Goal: Task Accomplishment & Management: Use online tool/utility

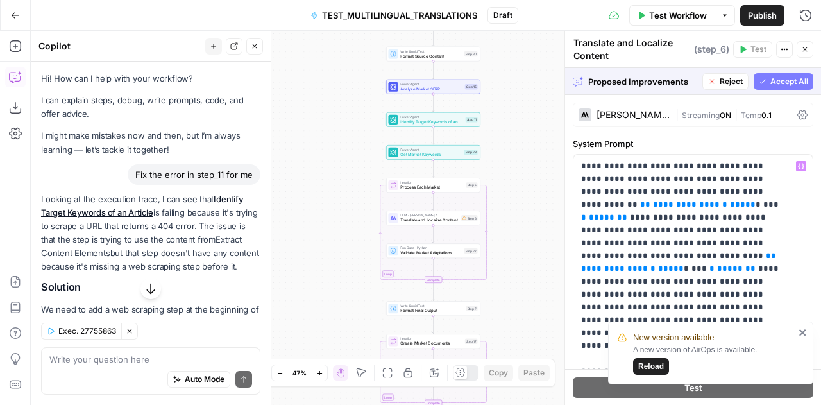
scroll to position [0, 22]
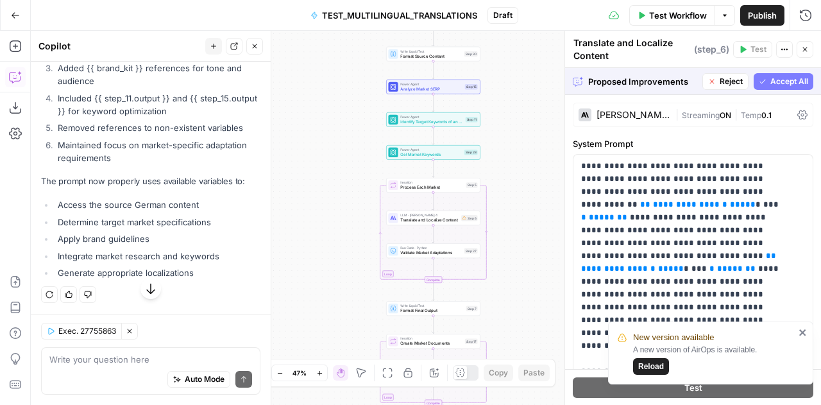
click at [645, 369] on span "Reload" at bounding box center [651, 366] width 26 height 12
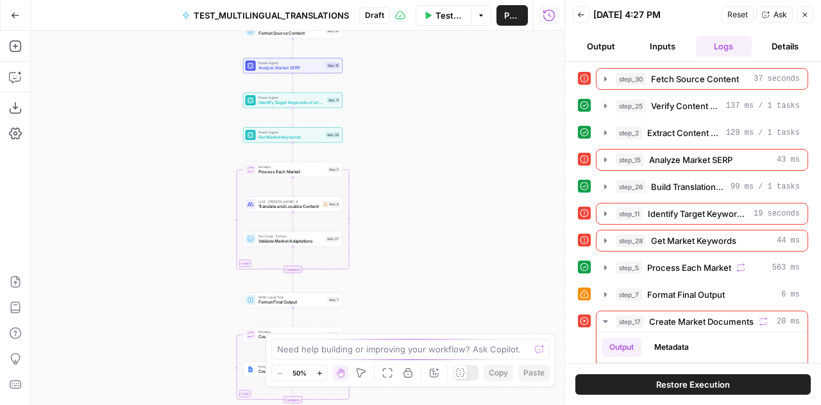
click at [700, 384] on span "Restore Execution" at bounding box center [693, 384] width 74 height 13
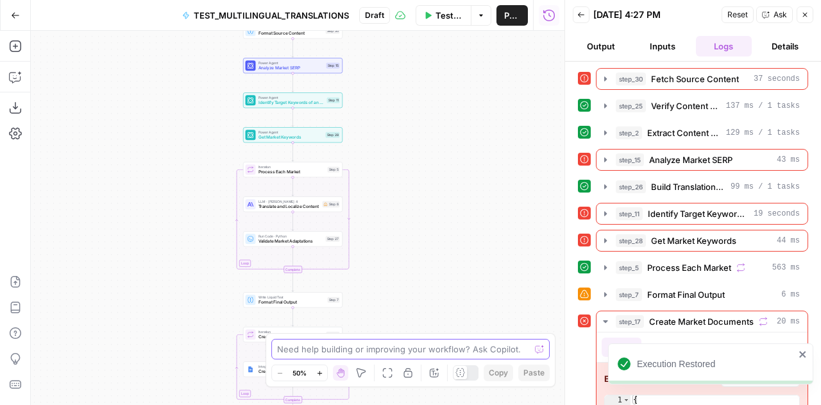
click at [432, 351] on textarea at bounding box center [403, 349] width 253 height 13
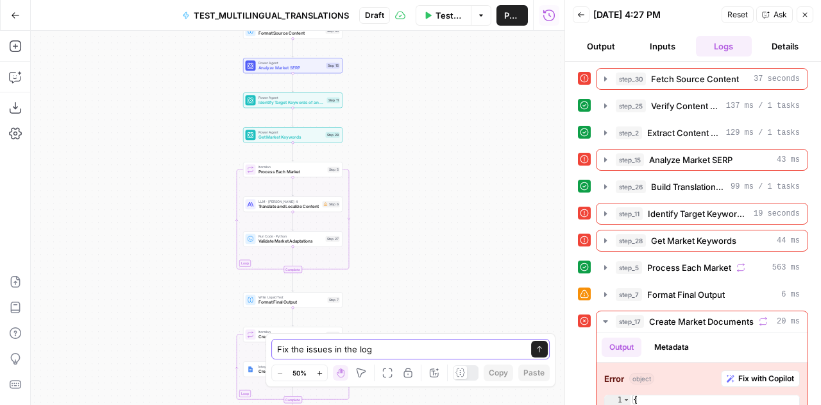
type textarea "Fix the issues in the logs"
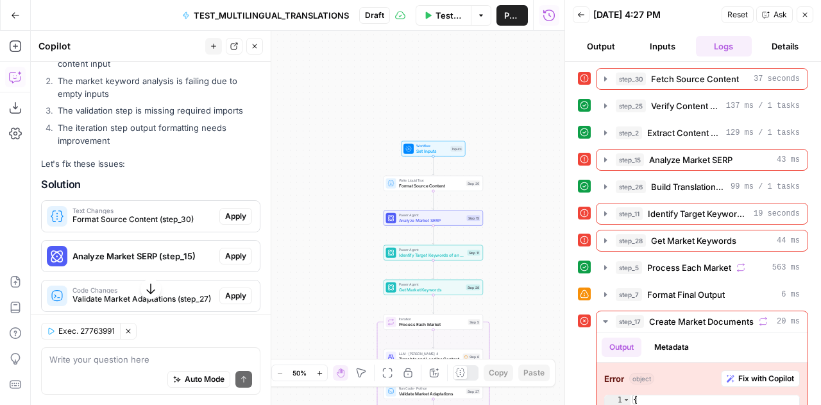
scroll to position [291, 0]
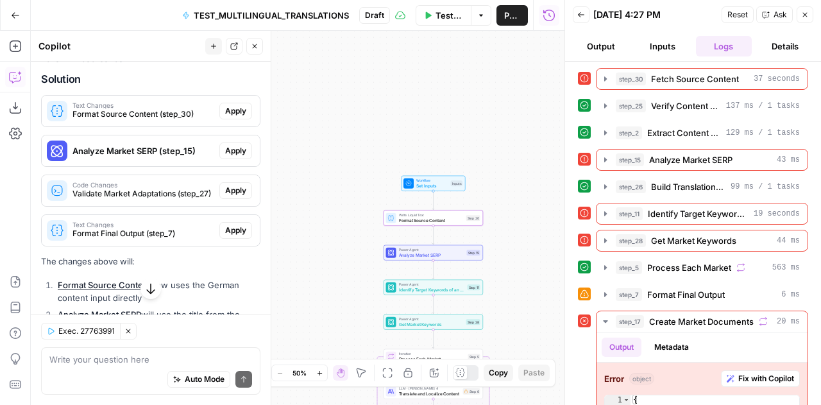
click at [227, 117] on span "Apply" at bounding box center [235, 111] width 21 height 12
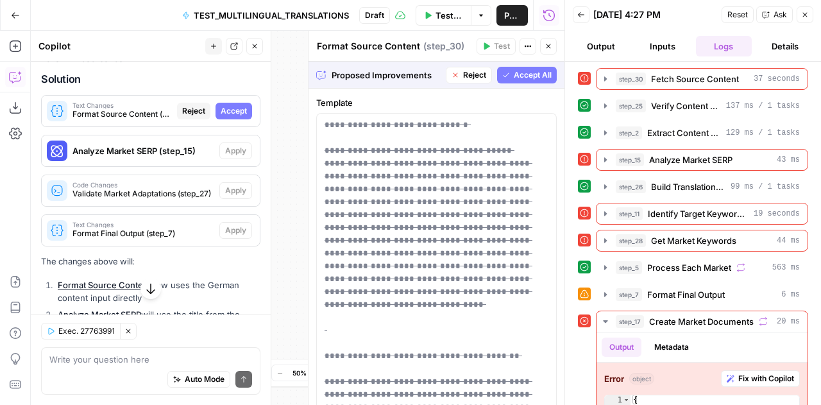
click at [227, 117] on span "Accept" at bounding box center [234, 111] width 26 height 12
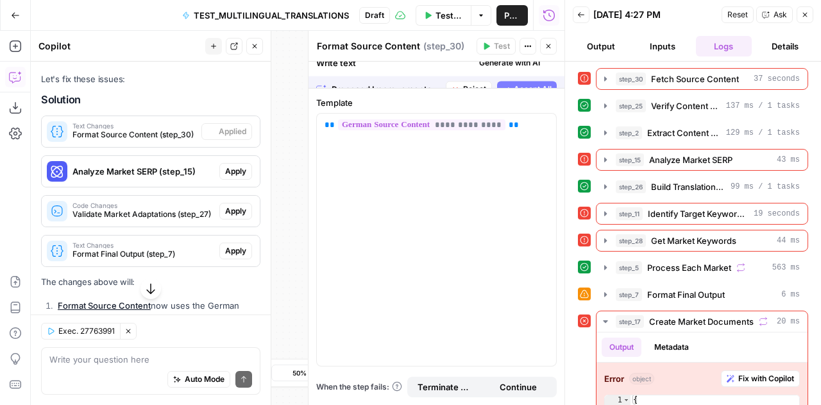
scroll to position [311, 0]
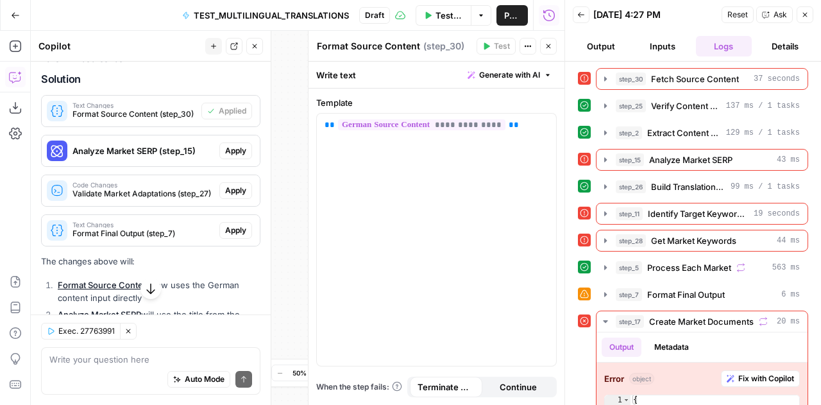
click at [237, 159] on button "Apply" at bounding box center [235, 150] width 33 height 17
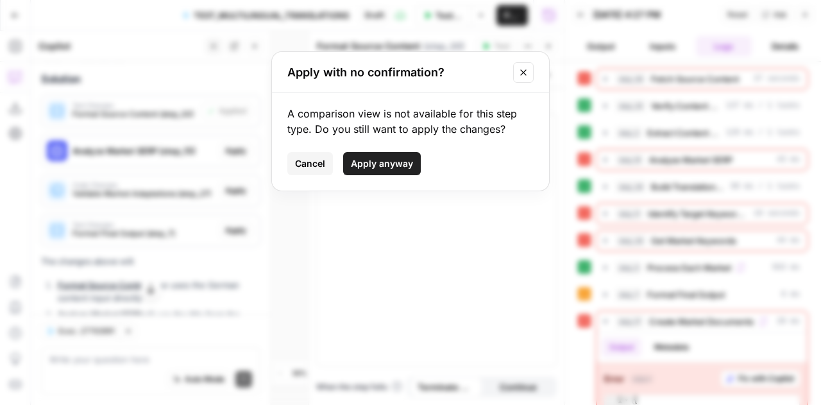
click at [367, 164] on span "Apply anyway" at bounding box center [382, 163] width 62 height 13
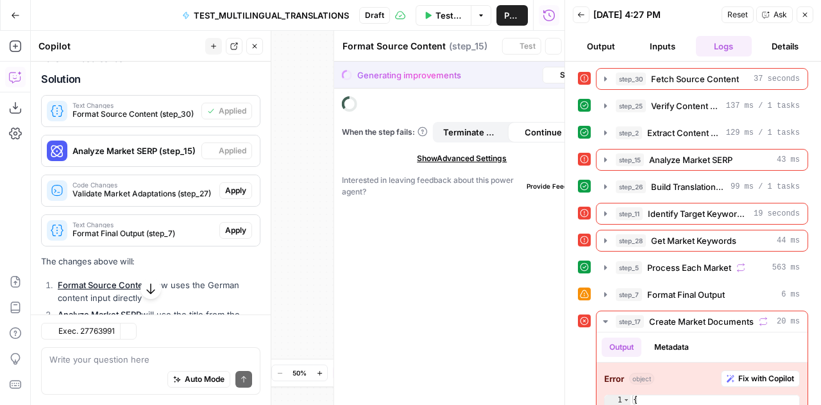
type textarea "Analyze Market SERP"
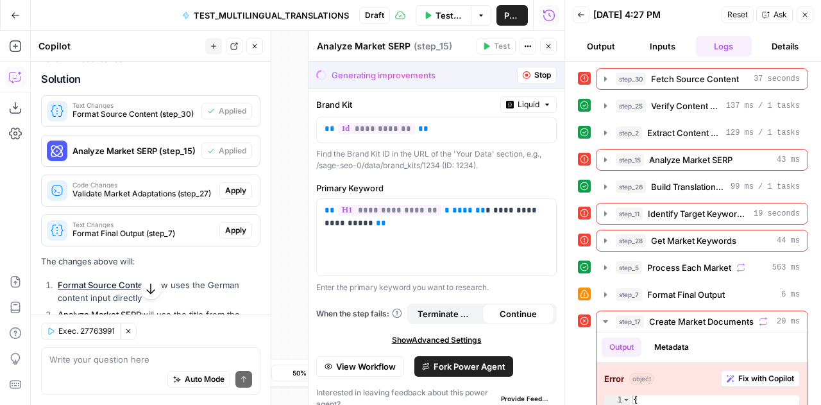
click at [225, 196] on span "Apply" at bounding box center [235, 191] width 21 height 12
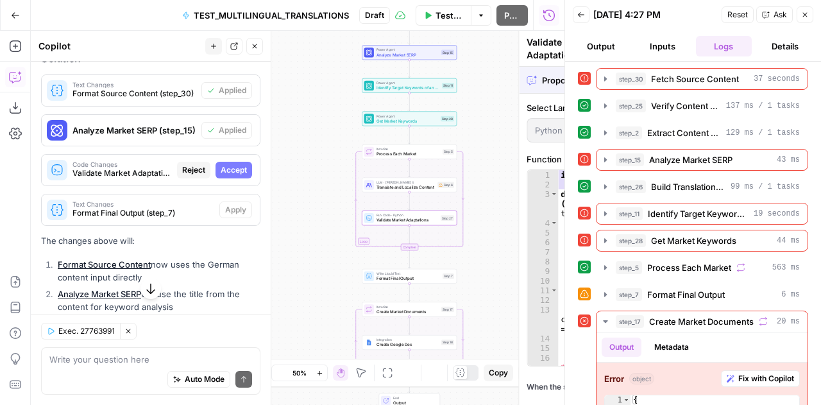
scroll to position [291, 0]
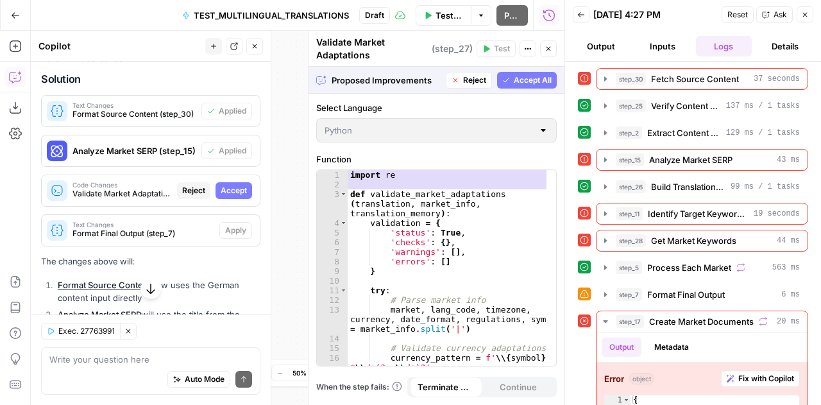
click at [525, 83] on span "Accept All" at bounding box center [533, 80] width 38 height 12
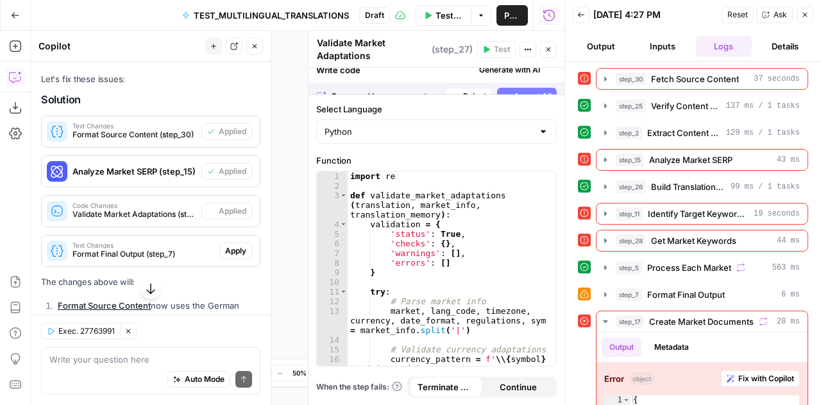
scroll to position [311, 0]
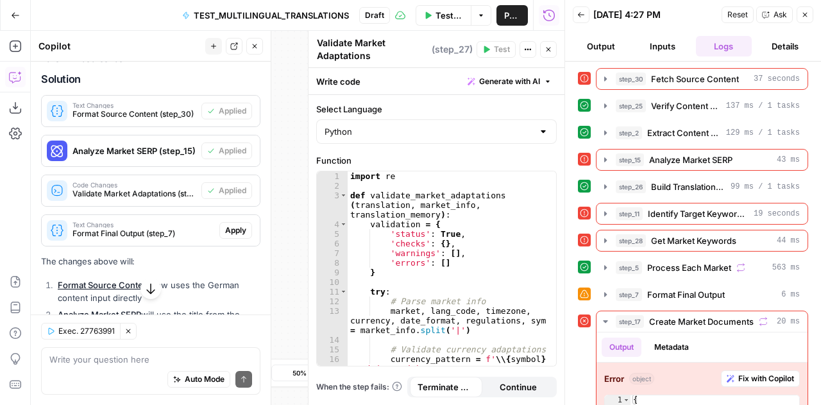
click at [232, 236] on span "Apply" at bounding box center [235, 230] width 21 height 12
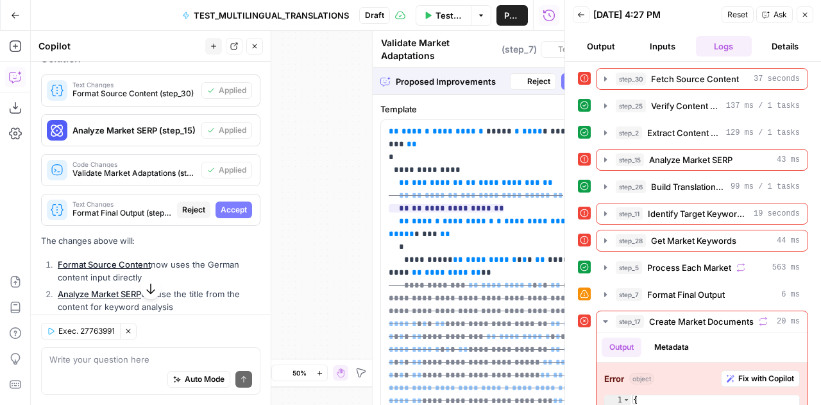
type textarea "Format Final Output"
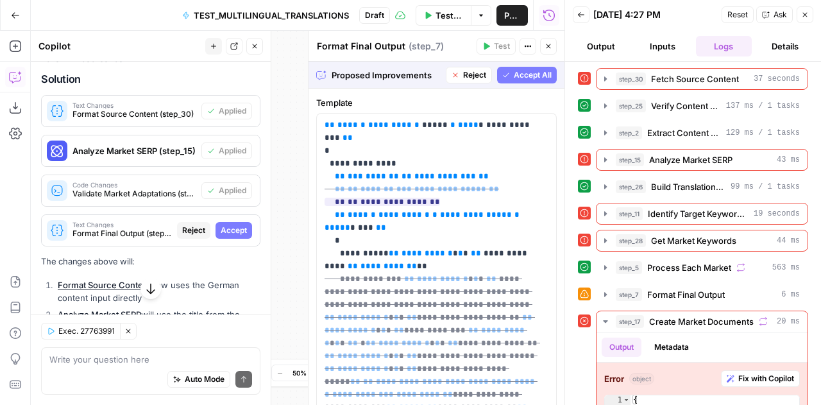
click at [232, 236] on span "Accept" at bounding box center [234, 230] width 26 height 12
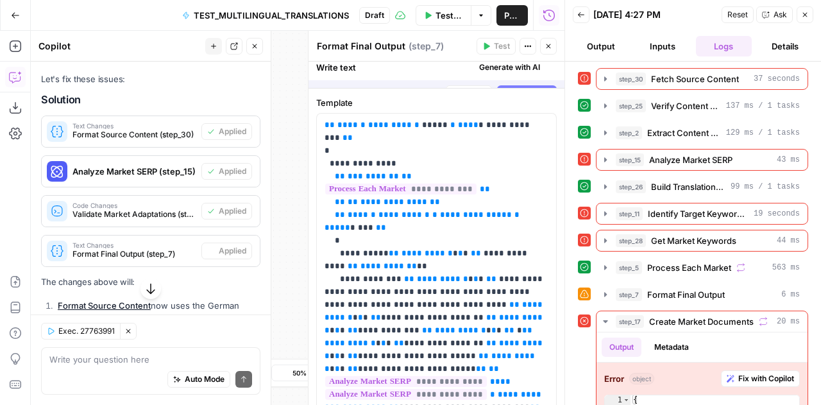
scroll to position [311, 0]
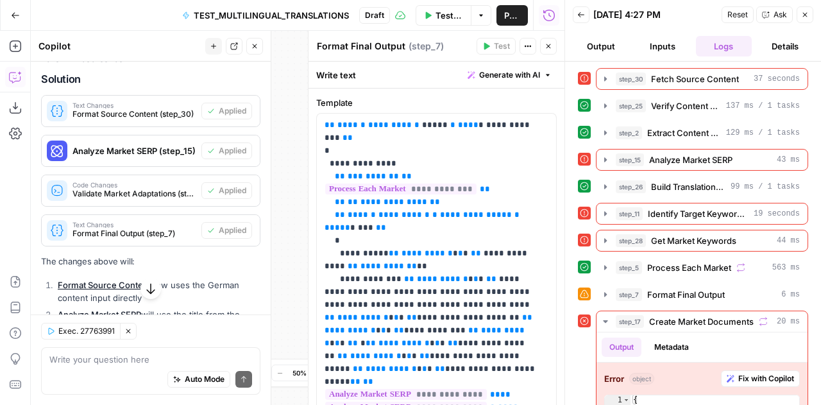
click at [746, 13] on span "Reset" at bounding box center [737, 15] width 21 height 12
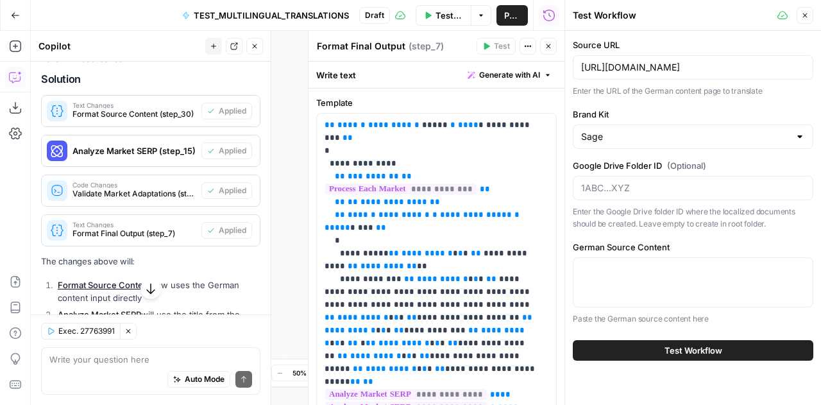
click at [670, 37] on div "Source URL https://www.sage.com/de-de/blog/lexikon/was-ist-digital-recruiting/ …" at bounding box center [693, 199] width 256 height 337
click at [808, 17] on icon "button" at bounding box center [805, 16] width 8 height 8
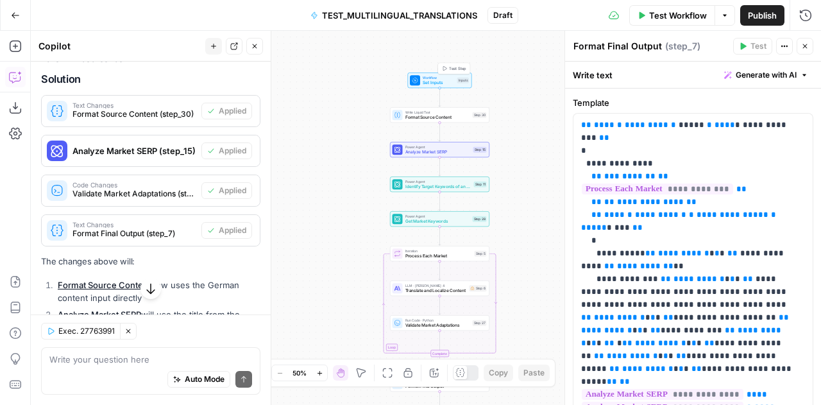
click at [431, 76] on span "Workflow" at bounding box center [439, 77] width 32 height 5
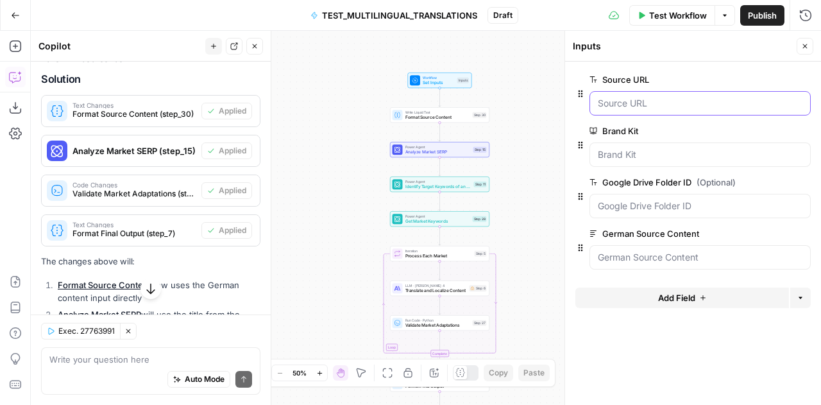
click at [620, 108] on URL "Source URL" at bounding box center [700, 103] width 205 height 13
click at [429, 119] on span "Format Source Content" at bounding box center [437, 117] width 65 height 6
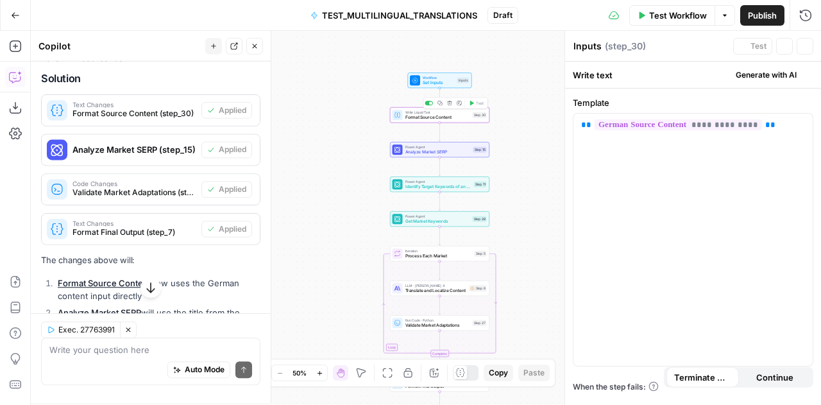
type textarea "Format Source Content"
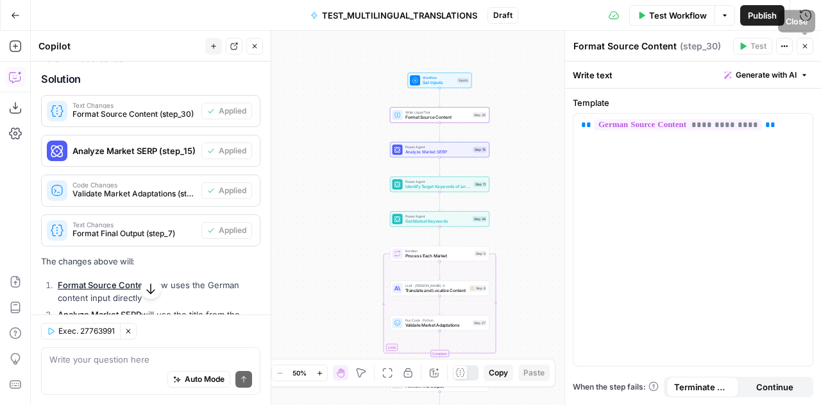
click at [806, 46] on icon "button" at bounding box center [805, 46] width 4 height 4
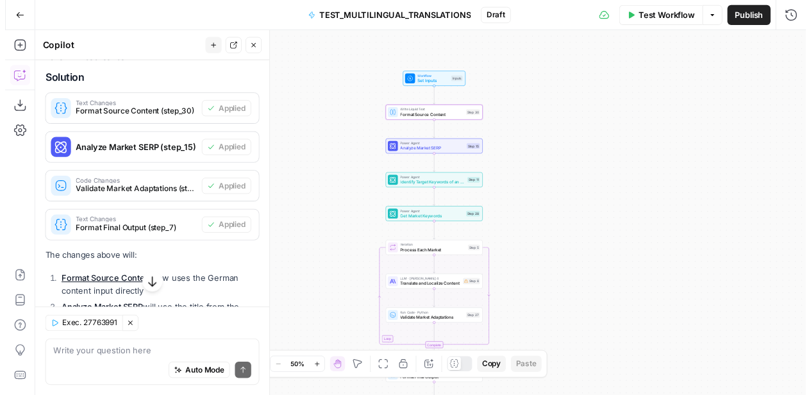
scroll to position [495, 0]
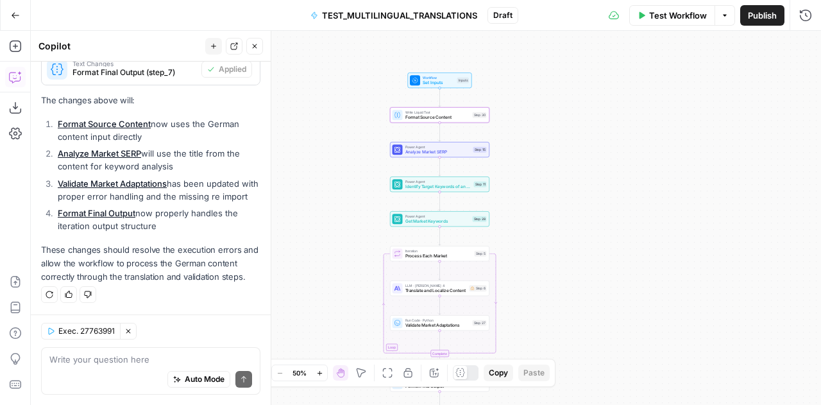
click at [684, 23] on button "Test Workflow" at bounding box center [672, 15] width 86 height 21
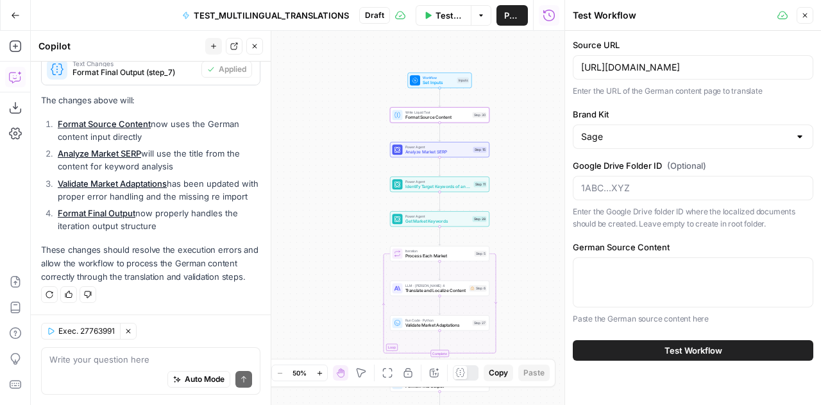
click at [680, 344] on span "Test Workflow" at bounding box center [694, 350] width 58 height 13
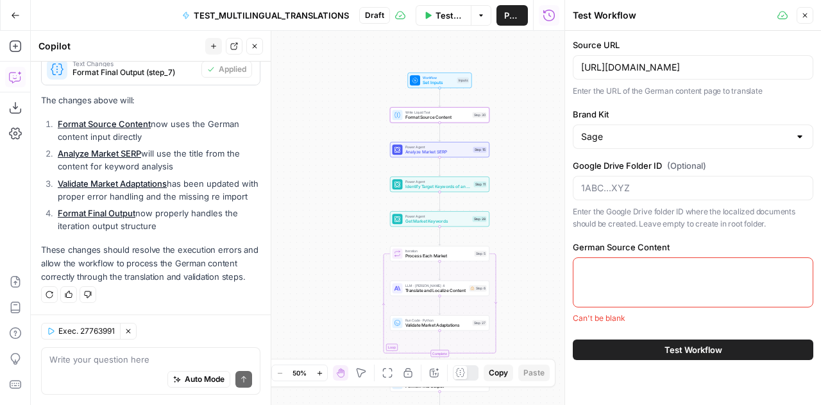
click at [629, 274] on textarea "German Source Content" at bounding box center [693, 269] width 224 height 13
paste textarea "H1: Was ist Digital Recruiting? H2: Digital Recruiting – eine Definition Digita…"
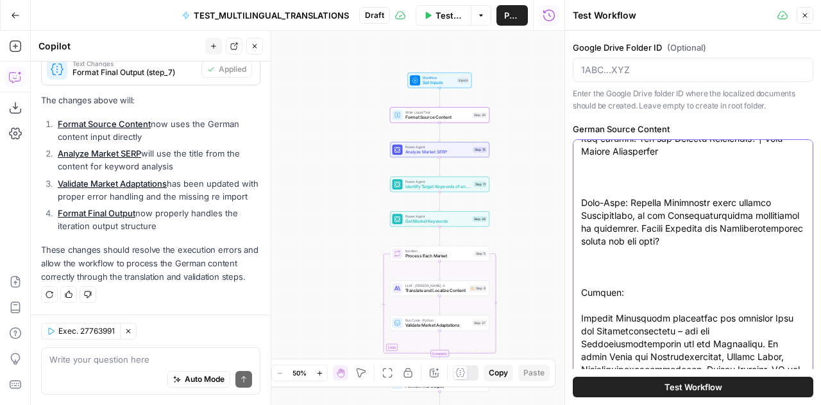
scroll to position [2976, 0]
type textarea "H1: Was ist Digital Recruiting? H2: Digital Recruiting – eine Definition Digita…"
click at [675, 373] on div "Test Workflow" at bounding box center [693, 387] width 241 height 36
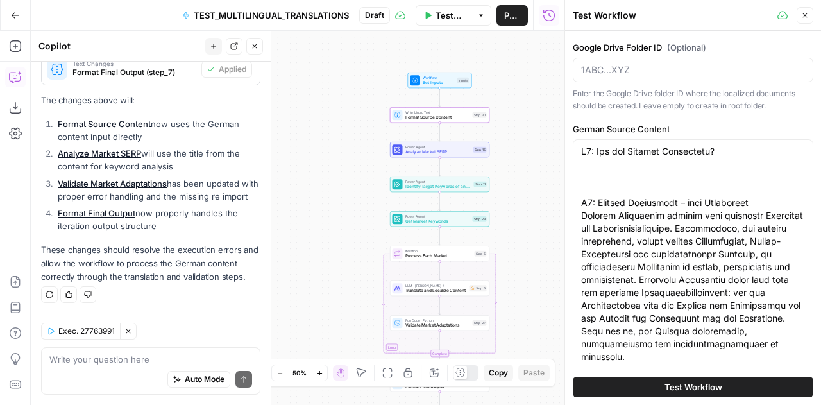
click at [675, 387] on span "Test Workflow" at bounding box center [694, 386] width 58 height 13
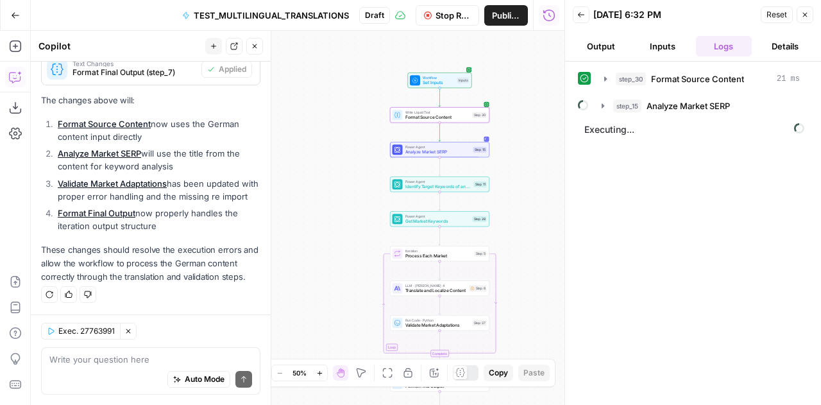
click at [452, 19] on span "Stop Run" at bounding box center [453, 15] width 35 height 13
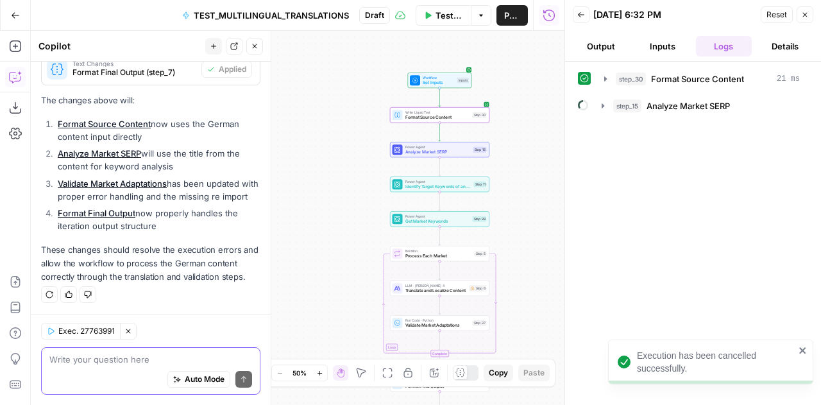
click at [115, 357] on textarea at bounding box center [150, 359] width 203 height 13
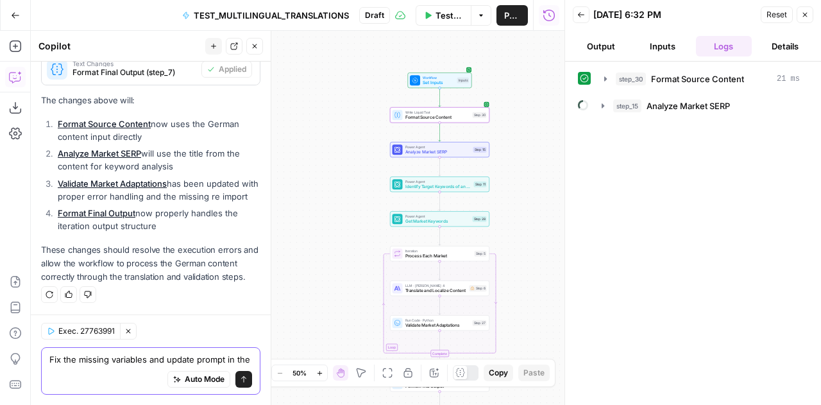
scroll to position [508, 0]
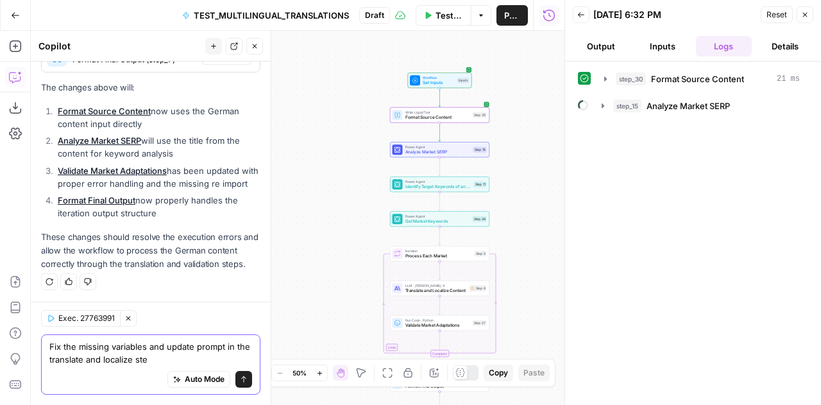
type textarea "Fix the missing variables and update prompt in the translate and localize step"
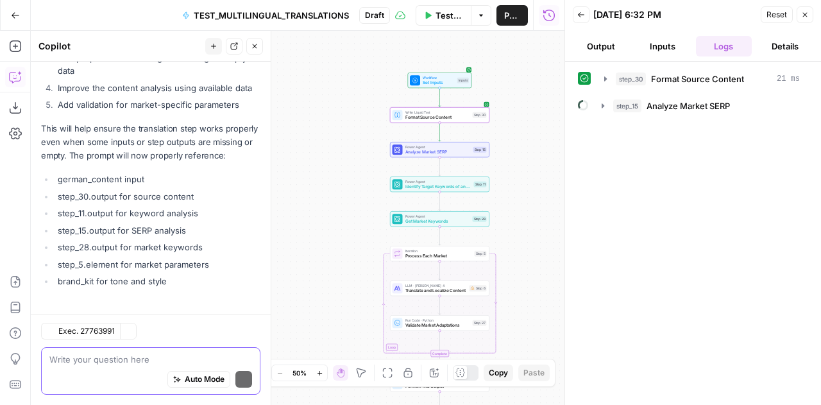
scroll to position [1004, 0]
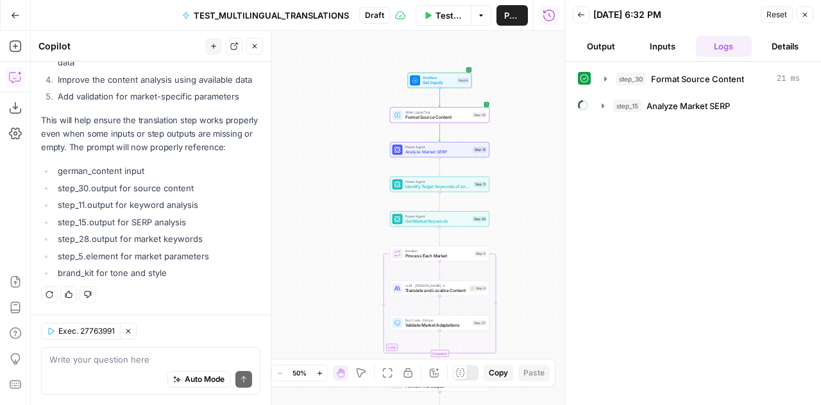
click at [192, 90] on li "Add validation for market-specific parameters" at bounding box center [158, 96] width 206 height 13
click at [430, 151] on span "Analyze Market SERP" at bounding box center [437, 152] width 65 height 6
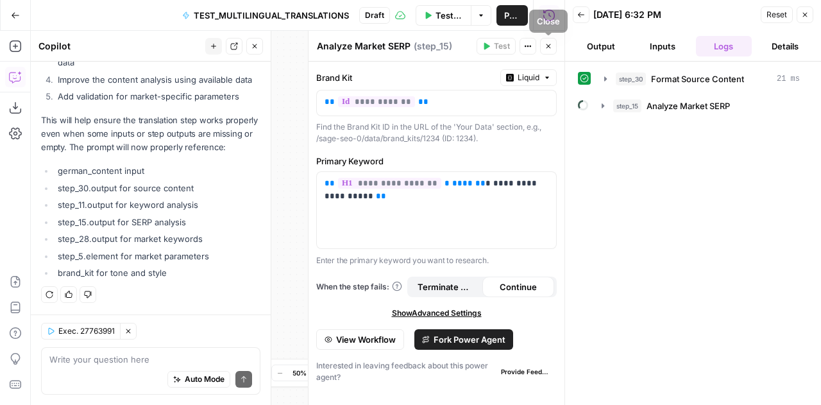
click at [548, 44] on icon "button" at bounding box center [549, 46] width 8 height 8
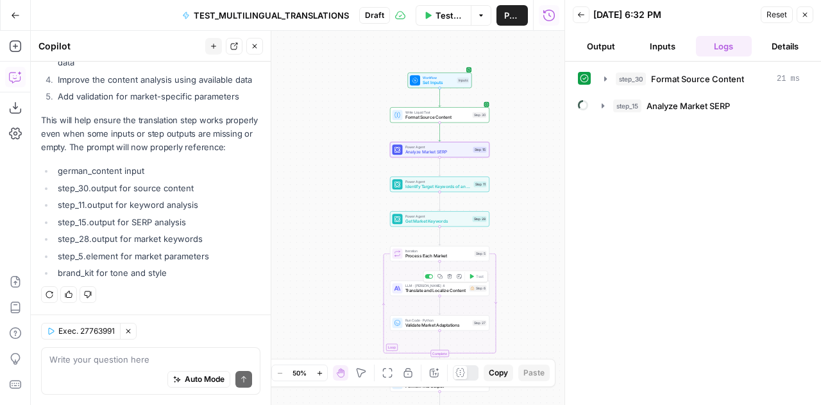
click at [437, 291] on span "Translate and Localize Content" at bounding box center [436, 290] width 62 height 6
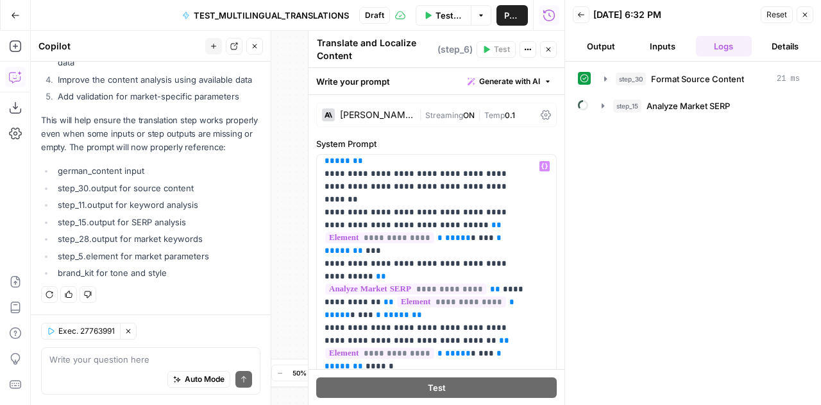
scroll to position [4725, 0]
click at [430, 9] on button "Test Workflow" at bounding box center [444, 15] width 56 height 21
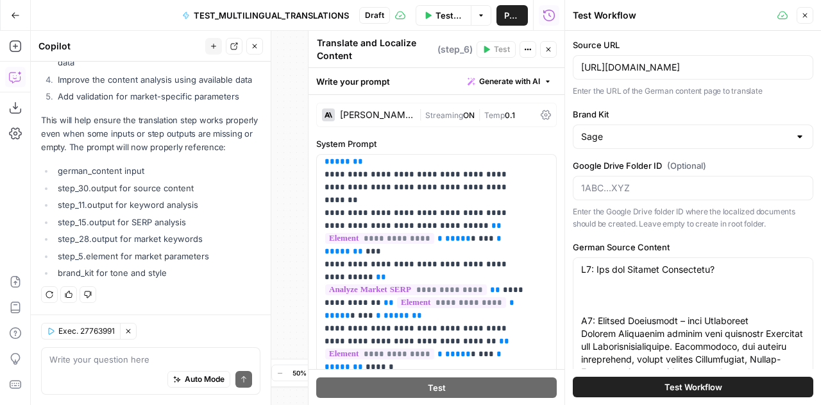
click at [804, 21] on button "Close" at bounding box center [805, 15] width 17 height 17
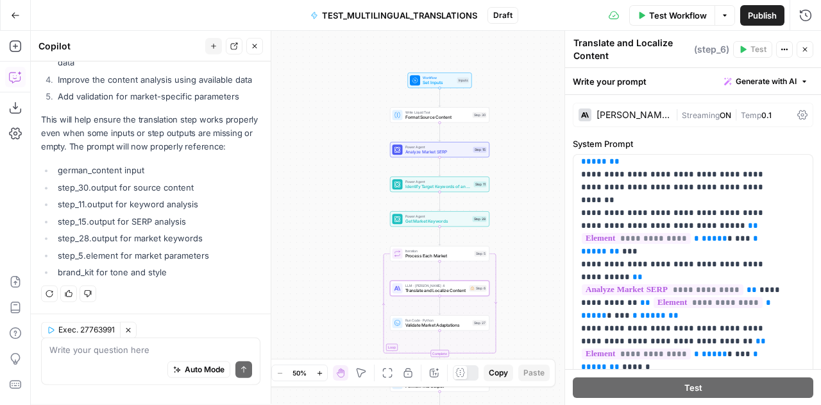
scroll to position [1004, 0]
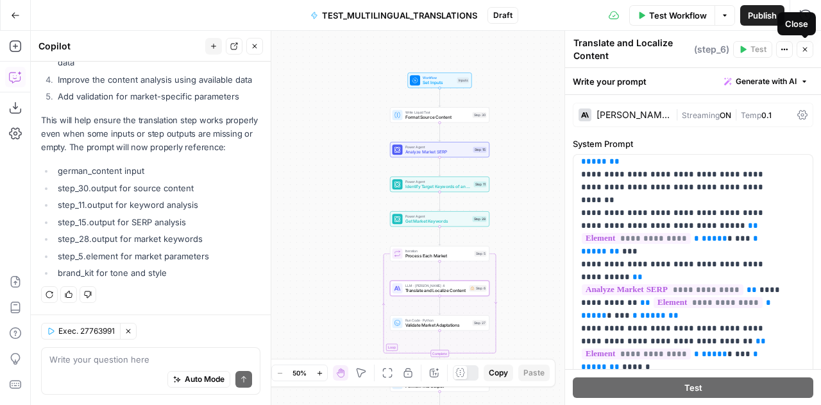
click at [806, 46] on icon "button" at bounding box center [805, 50] width 8 height 8
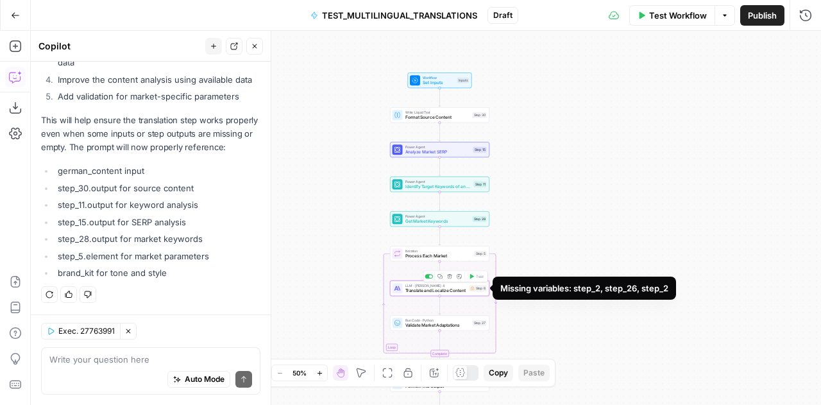
click at [481, 287] on div "Step 6" at bounding box center [478, 288] width 17 height 6
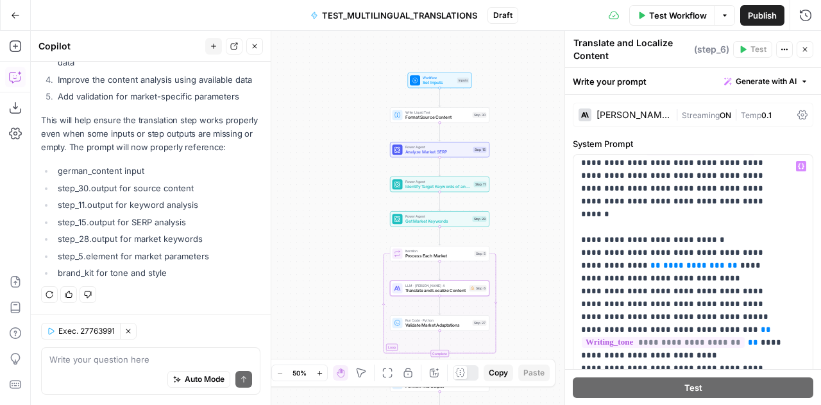
scroll to position [299, 0]
drag, startPoint x: 675, startPoint y: 252, endPoint x: 580, endPoint y: 166, distance: 128.5
copy p "**********"
click at [85, 362] on textarea at bounding box center [150, 359] width 203 height 13
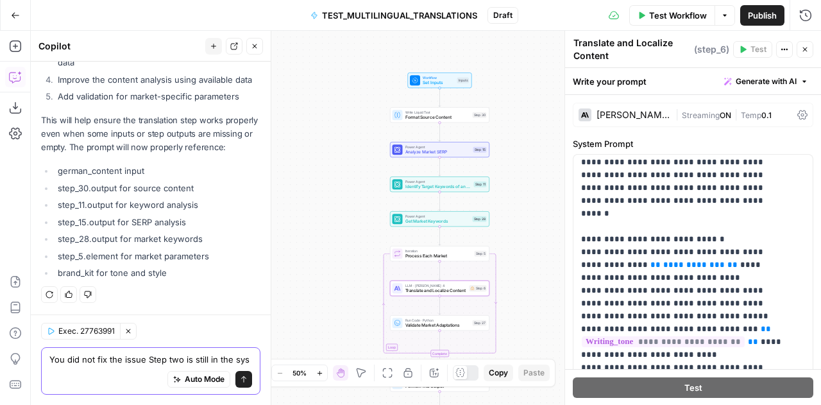
scroll to position [1017, 0]
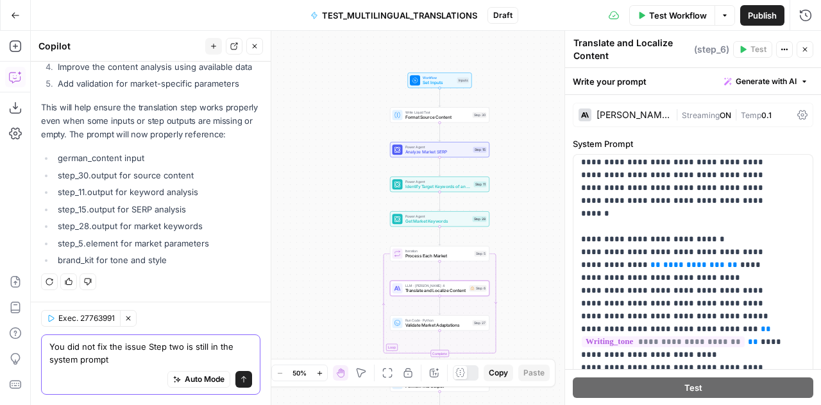
paste textarea "## Content Analysis Guidelines:- Thoroughly analyze the source content structur…"
type textarea "You did not fix the issue Step two is still in the system prompt ## Content Ana…"
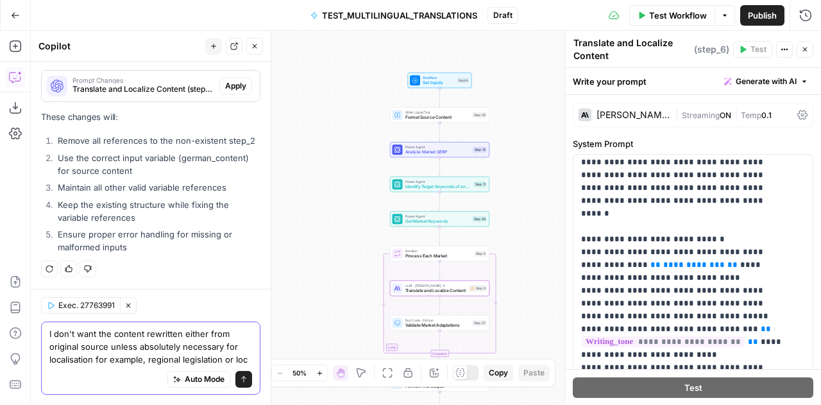
scroll to position [1539, 0]
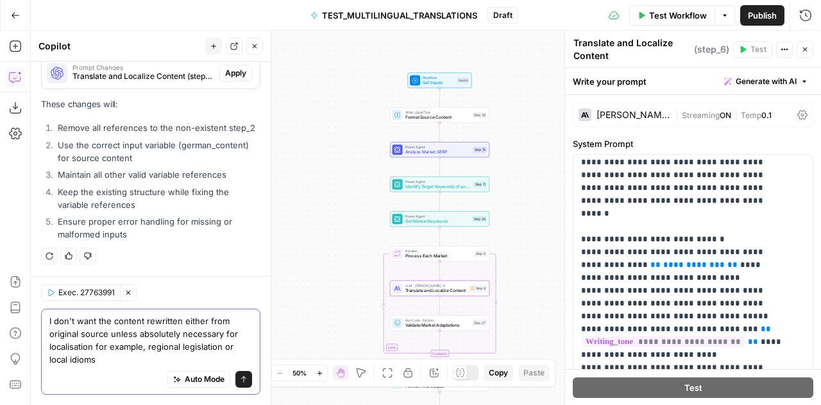
click at [195, 321] on textarea "I don't want the content rewritten either from original source unless absolutel…" at bounding box center [150, 339] width 203 height 51
click at [77, 331] on textarea "I don't want the content rewritten from original source unless absolutely neces…" at bounding box center [150, 339] width 203 height 51
click at [244, 337] on div "I don't want the content rewritten from original source material unless absolut…" at bounding box center [150, 352] width 219 height 86
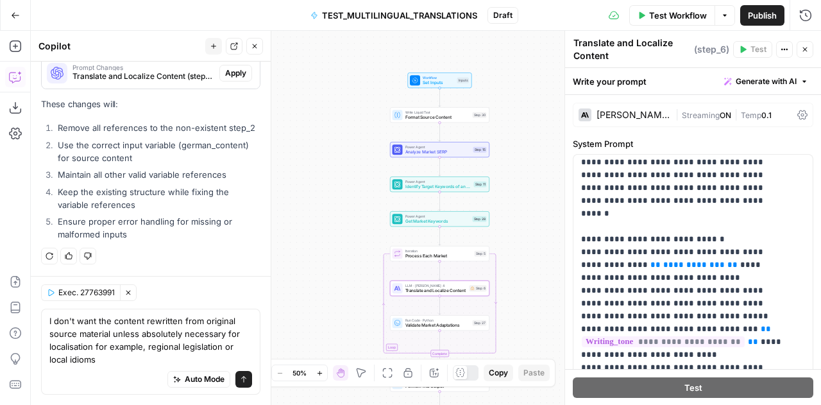
click at [244, 337] on div "I don't want the content rewritten from original source material unless absolut…" at bounding box center [150, 352] width 219 height 86
click at [242, 334] on textarea "I don't want the content rewritten from original source material unless absolut…" at bounding box center [150, 339] width 203 height 51
type textarea "I don't want the content rewritten from original source material unless absolut…"
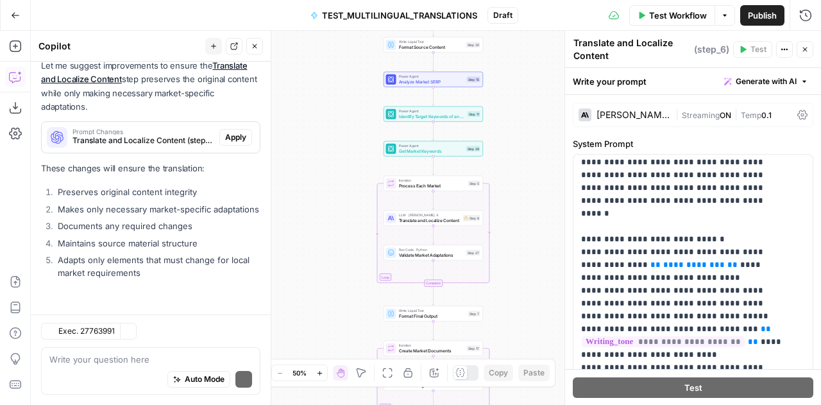
scroll to position [1846, 0]
click at [226, 162] on p "These changes will ensure the translation:" at bounding box center [150, 168] width 219 height 13
click at [227, 135] on div "Prompt Changes Translate and Localize Content (step_6) Apply" at bounding box center [151, 137] width 218 height 21
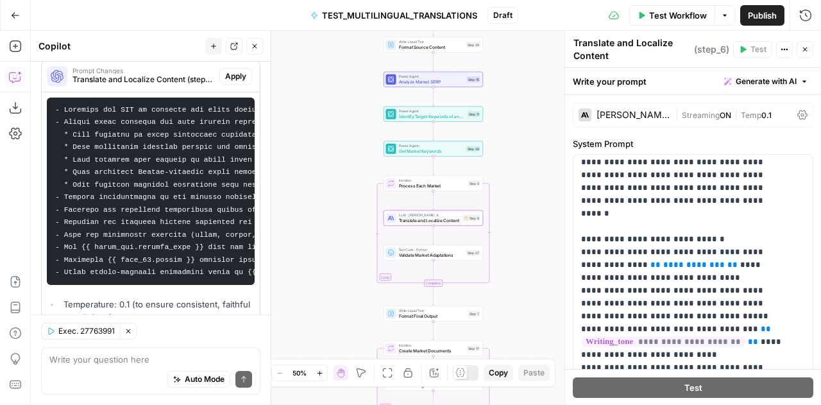
click at [227, 82] on span "Apply" at bounding box center [235, 77] width 21 height 12
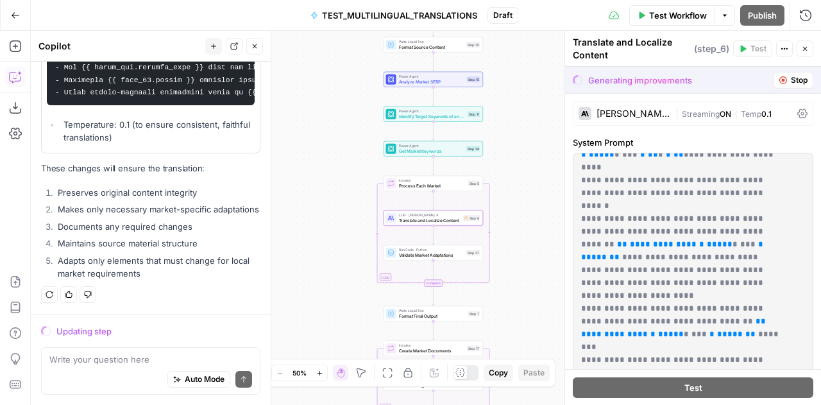
scroll to position [1830, 0]
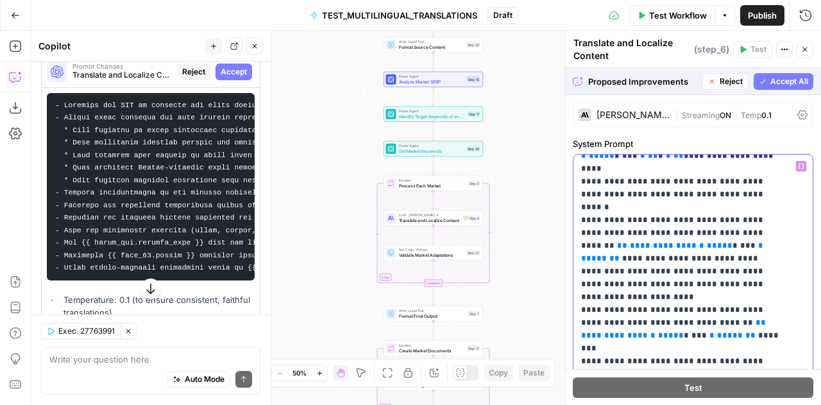
drag, startPoint x: 674, startPoint y: 298, endPoint x: 576, endPoint y: 230, distance: 119.8
click at [106, 362] on textarea at bounding box center [150, 359] width 203 height 13
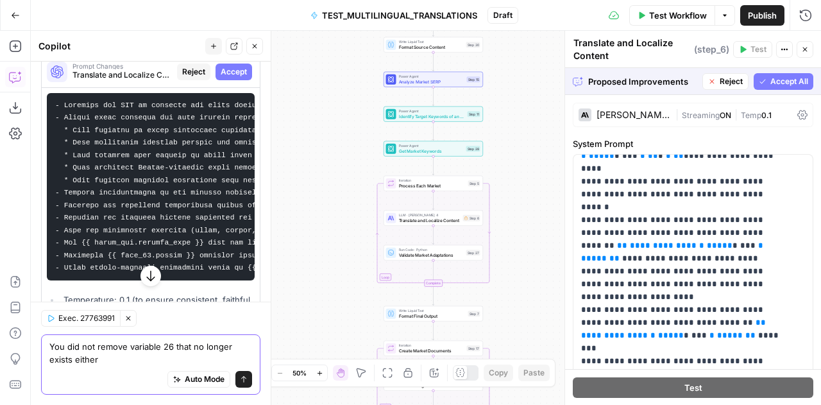
paste textarea "1. Protected Elements (Never Change): - Technical terms and industry jargon - P…"
type textarea "You did not remove variable 26 that no longer exists either 1. Protected Elemen…"
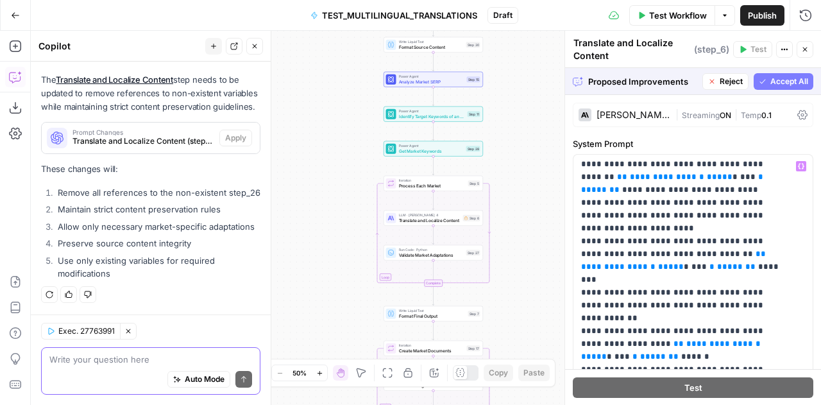
scroll to position [2483, 0]
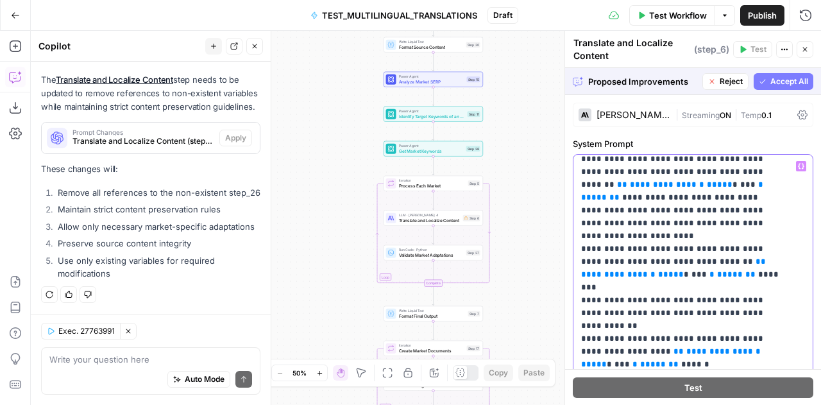
drag, startPoint x: 759, startPoint y: 287, endPoint x: 582, endPoint y: 221, distance: 188.7
copy p "**********"
click at [94, 369] on div "Auto Mode Send" at bounding box center [150, 380] width 203 height 28
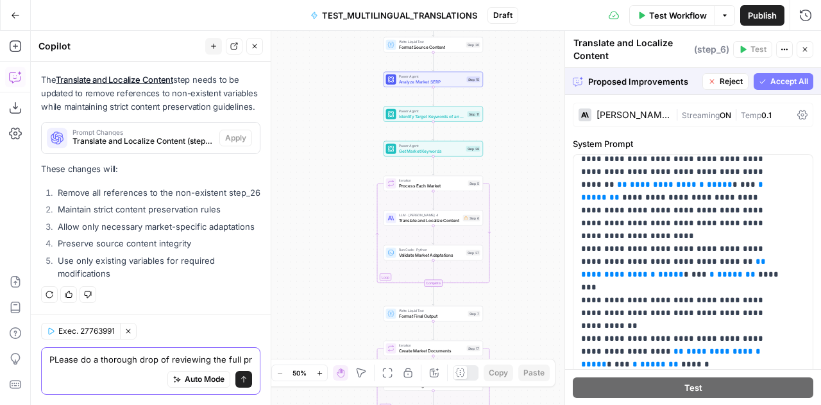
scroll to position [2546, 0]
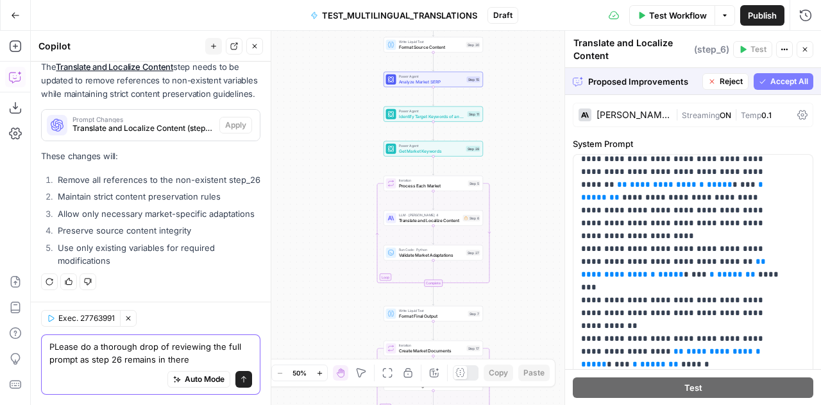
paste textarea "- Technical terms identified in step_26.output.terms - Patterns identified in s…"
type textarea "PLease do a thorough drop of reviewing the full prompt as step 26 remains in th…"
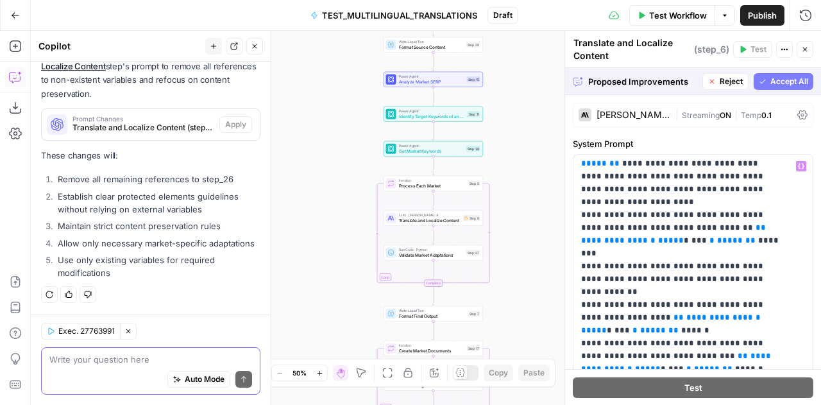
scroll to position [2457, 0]
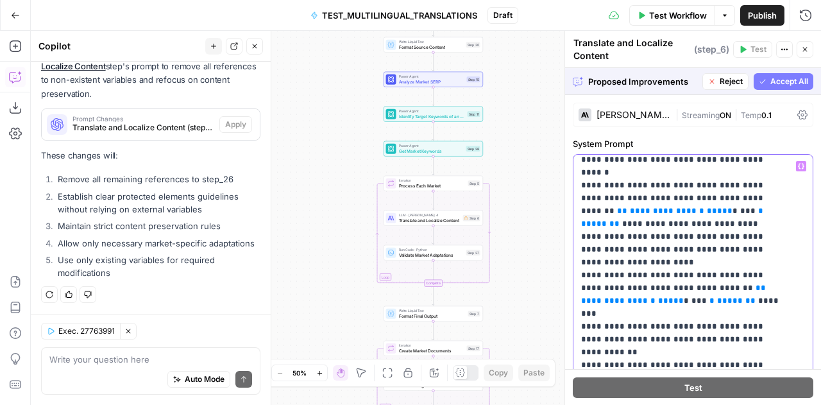
drag, startPoint x: 637, startPoint y: 328, endPoint x: 575, endPoint y: 199, distance: 142.3
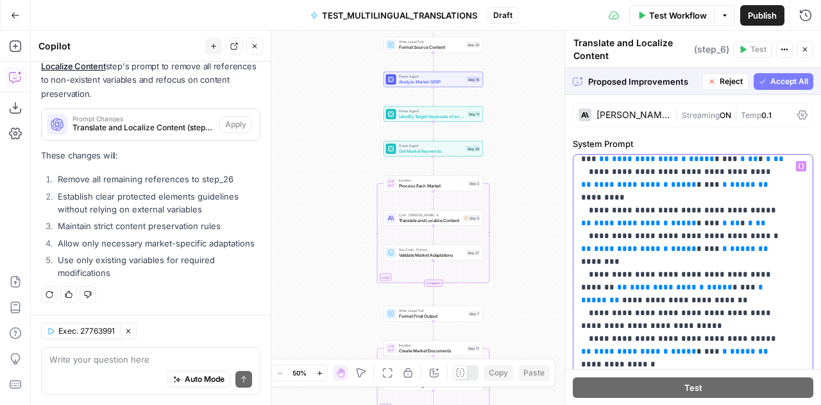
scroll to position [4061, 0]
click at [104, 373] on div "Auto Mode Send" at bounding box center [150, 380] width 203 height 28
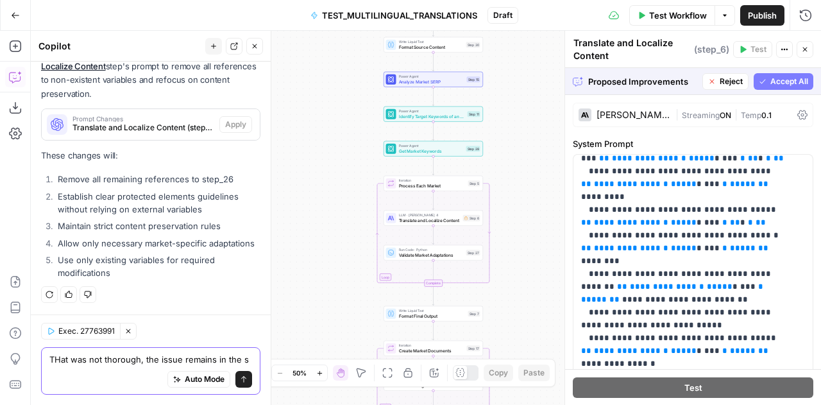
scroll to position [2994, 0]
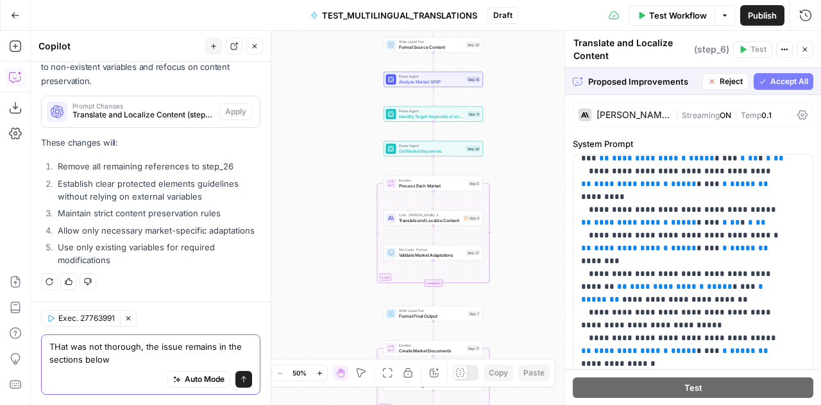
paste textarea "1. Protected Elements (Never Change): - Technical terms and industry jargon - P…"
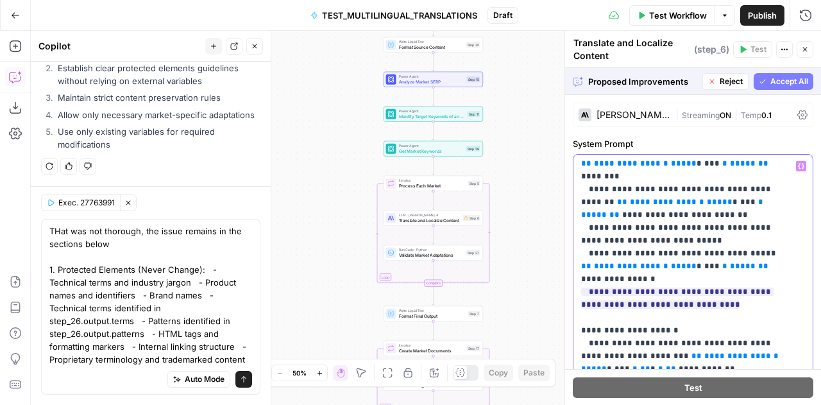
scroll to position [4137, 0]
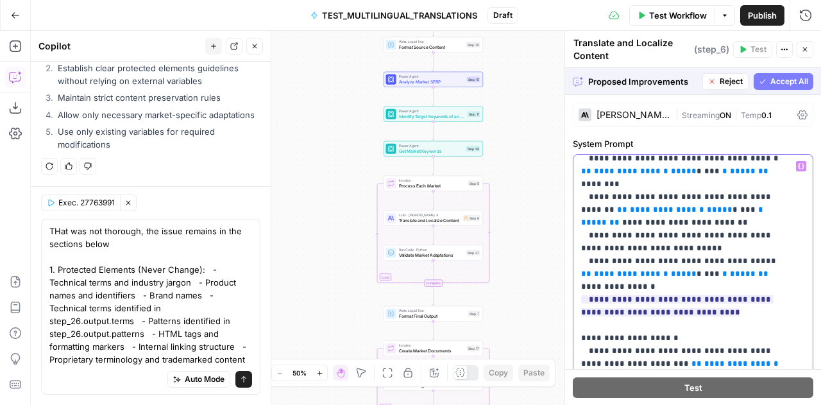
drag, startPoint x: 781, startPoint y: 246, endPoint x: 584, endPoint y: 161, distance: 215.2
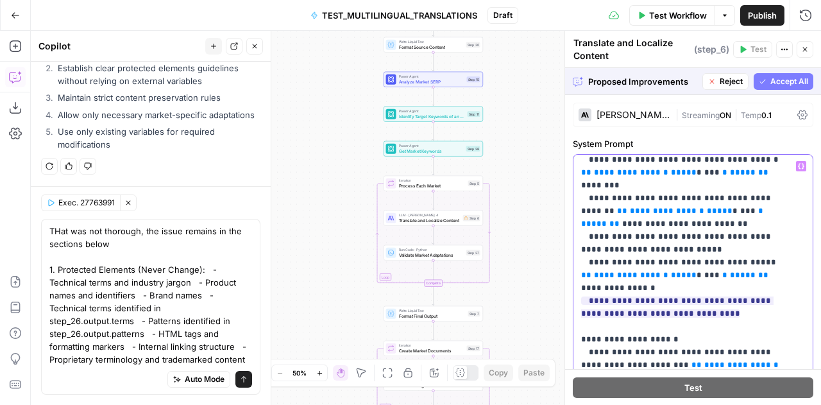
drag, startPoint x: 777, startPoint y: 267, endPoint x: 570, endPoint y: 189, distance: 221.5
click at [570, 189] on div "**********" at bounding box center [692, 218] width 257 height 374
copy p "**********"
click at [81, 376] on div "Auto Mode Send" at bounding box center [150, 380] width 203 height 28
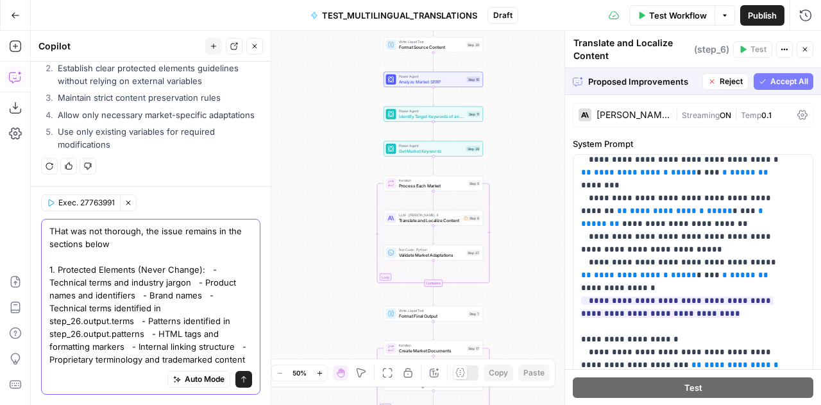
paste textarea "Content Analysis:- Technical Terms: {{ step_26.output.terms }}- Content Pattern…"
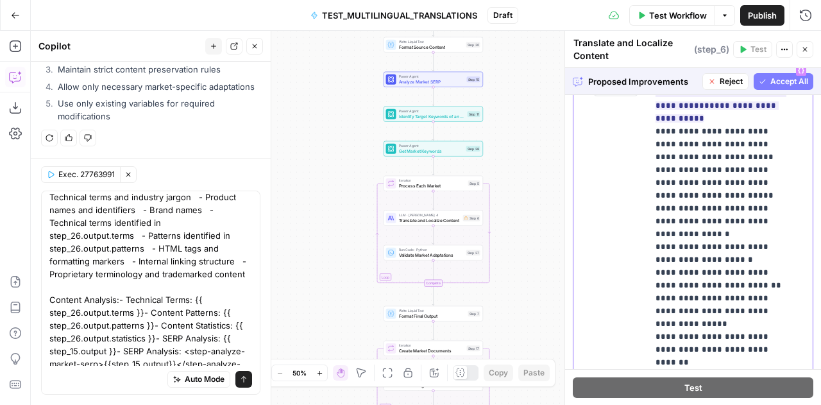
scroll to position [0, 0]
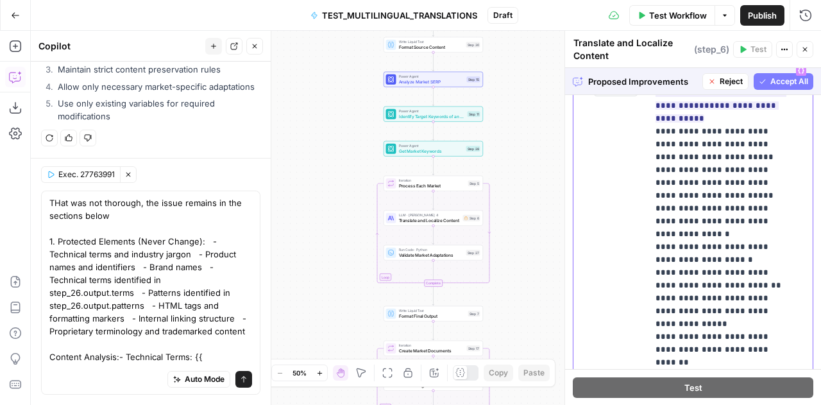
drag, startPoint x: 753, startPoint y: 294, endPoint x: 649, endPoint y: 272, distance: 106.3
click at [649, 272] on div "**********" at bounding box center [726, 320] width 156 height 523
copy p "**********"
click at [158, 348] on textarea "THat was not thorough, the issue remains in the sections below 1. Protected Ele…" at bounding box center [150, 318] width 203 height 244
paste textarea "step_26.output.terms- Maintain patterns identified in step_26.output.patterns"
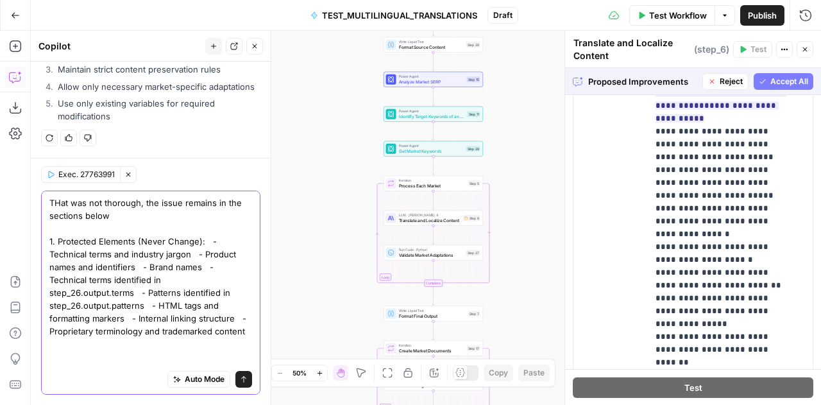
type textarea "THat was not thorough, the issue remains in the sections below 1. Protected Ele…"
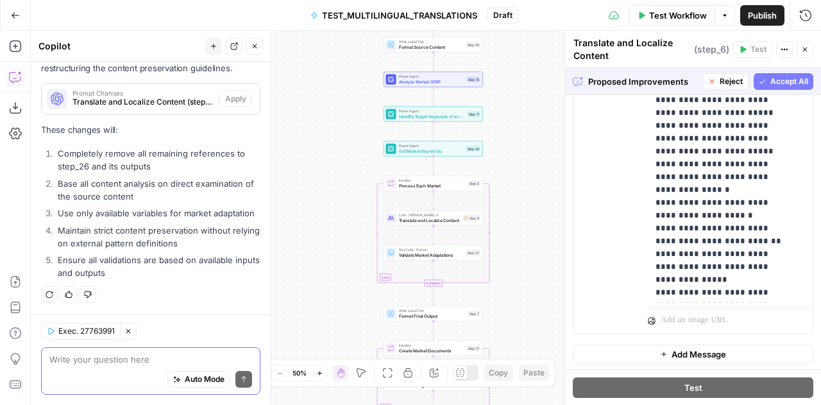
scroll to position [49, 0]
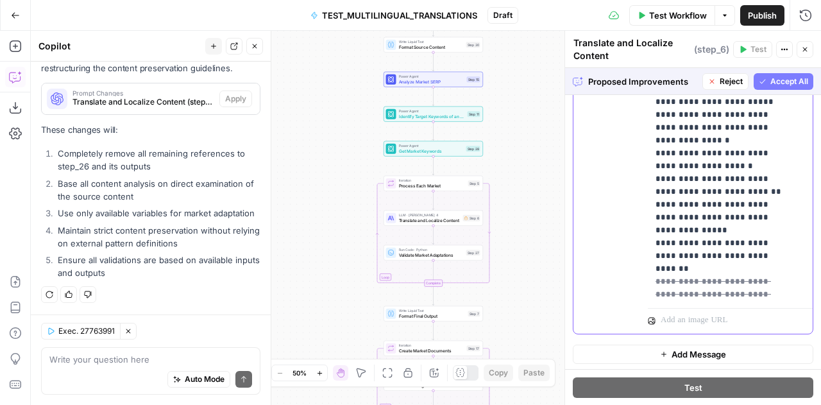
drag, startPoint x: 758, startPoint y: 204, endPoint x: 652, endPoint y: 178, distance: 108.9
click at [652, 178] on div "**********" at bounding box center [726, 42] width 156 height 523
copy p "**********"
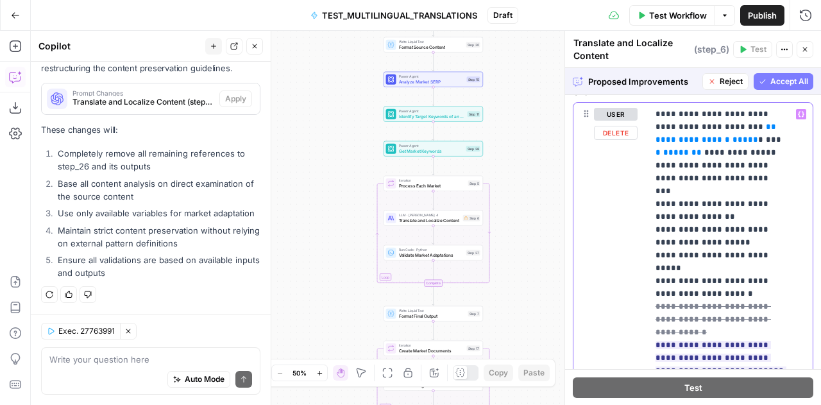
scroll to position [531, 0]
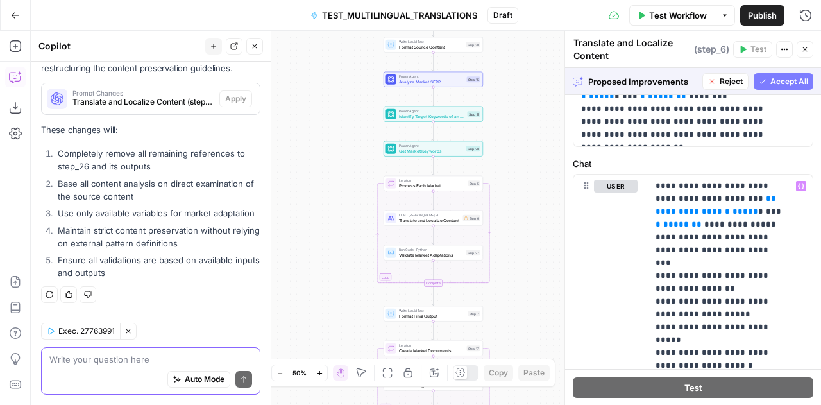
click at [96, 359] on textarea at bounding box center [150, 359] width 203 height 13
paste textarea "step_26.output.terms- Maintain patterns identified in step_26.output.patterns"
type textarea "It is still in the chat section step_26.output.terms- Maintain patterns identif…"
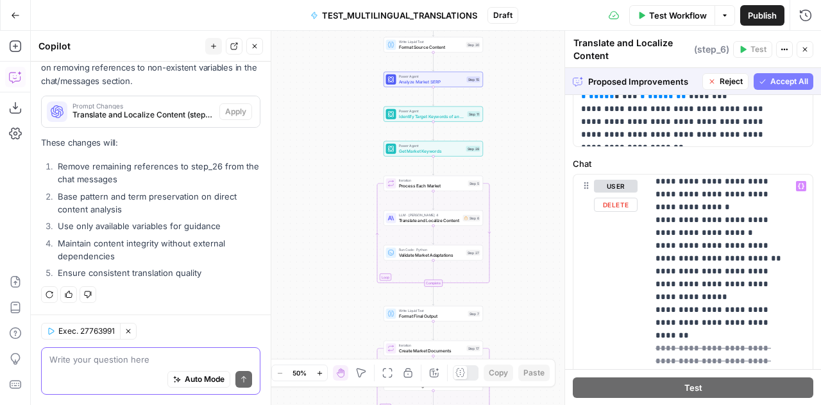
scroll to position [377, 0]
drag, startPoint x: 651, startPoint y: 215, endPoint x: 749, endPoint y: 264, distance: 109.6
copy p "**********"
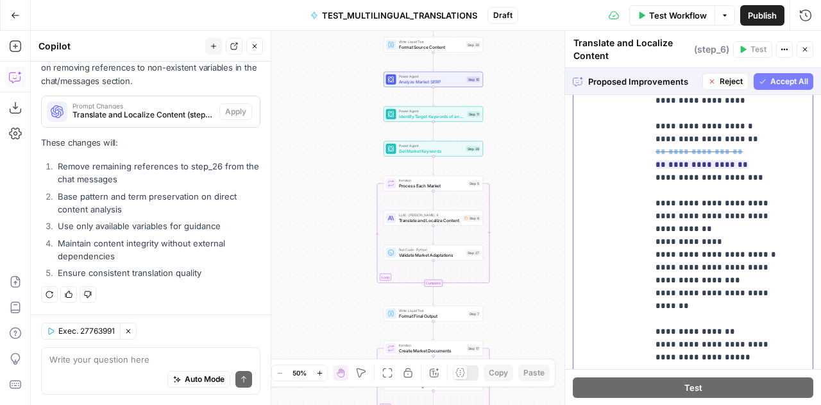
scroll to position [800, 0]
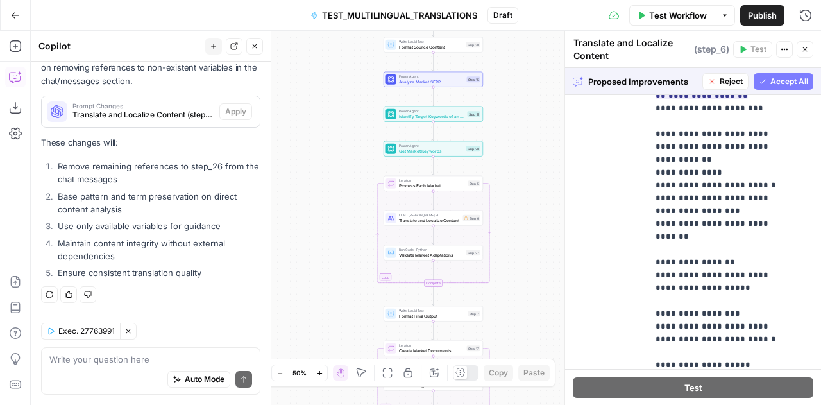
click at [89, 368] on div "Auto Mode Send" at bounding box center [150, 380] width 203 height 28
paste textarea "- Preserve all technical terms identified in step_26.output.terms- Maintain pat…"
type textarea "Ineffective you did not remove - Preserve all technical terms identified in ste…"
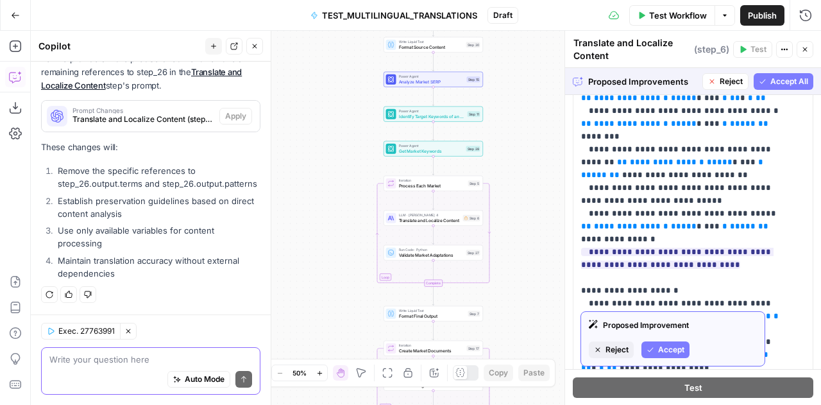
scroll to position [3970, 0]
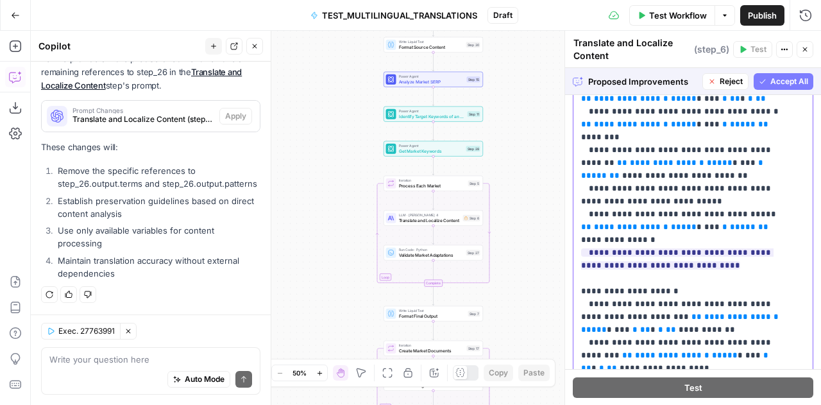
drag, startPoint x: 788, startPoint y: 178, endPoint x: 576, endPoint y: 144, distance: 214.4
click at [576, 144] on div "**********" at bounding box center [688, 200] width 230 height 523
copy p "**********"
click at [95, 369] on div "Auto Mode Send" at bounding box center [150, 380] width 203 height 28
type textarea "Y"
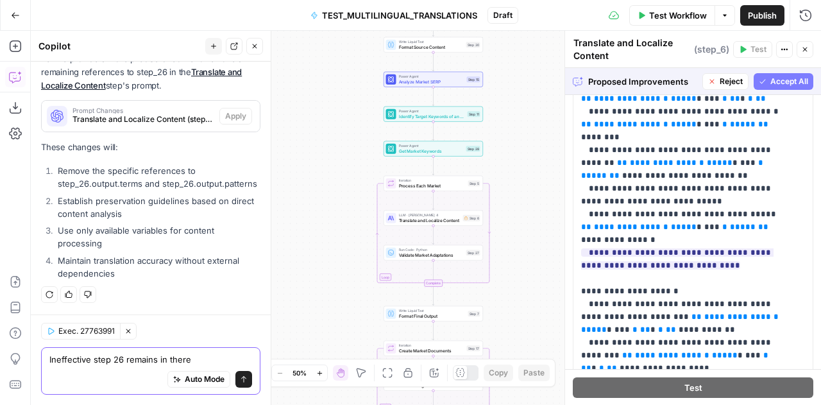
paste textarea "- Technical Terms: {{ step_26.output.terms }}- Content Patterns: {{ step_26.out…"
type textarea "Ineffective step 26 remains in there - Technical Terms: {{ step_26.output.terms…"
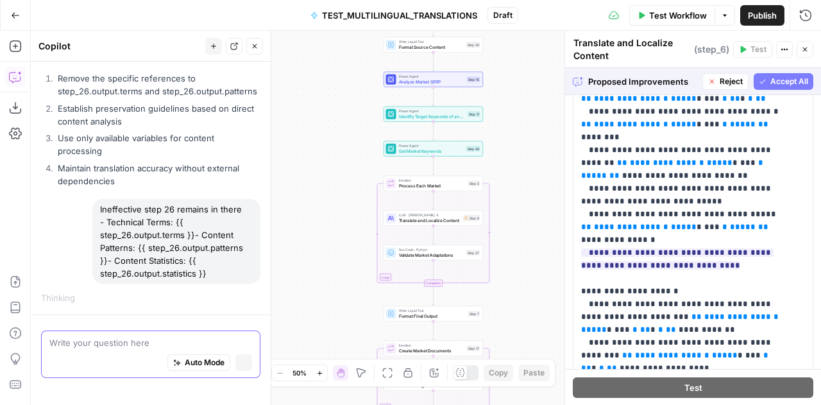
scroll to position [4475, 0]
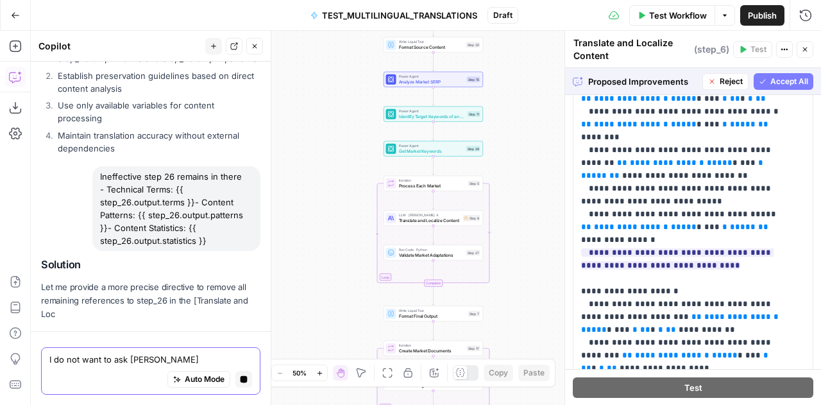
type textarea "I do not want to ask again"
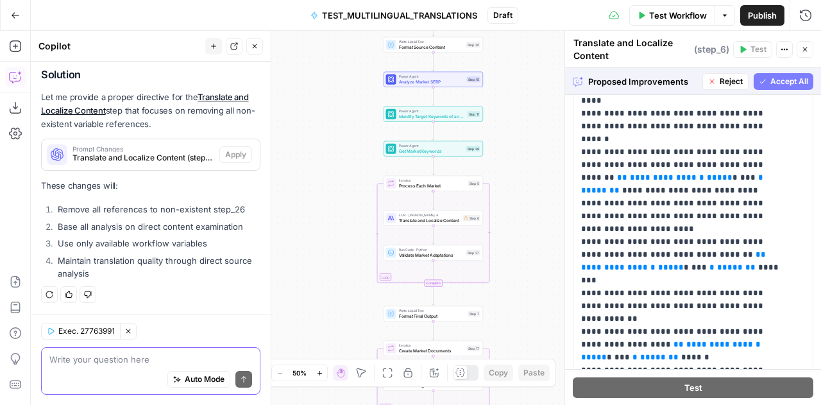
scroll to position [2280, 0]
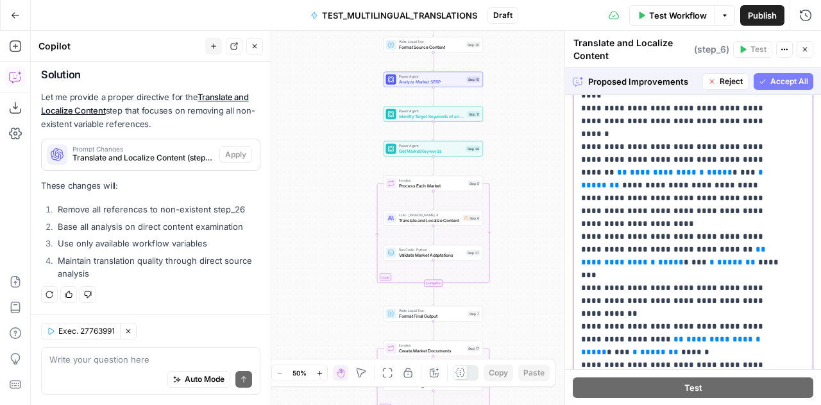
drag, startPoint x: 783, startPoint y: 234, endPoint x: 577, endPoint y: 214, distance: 206.9
click at [577, 214] on div "**********" at bounding box center [688, 200] width 230 height 523
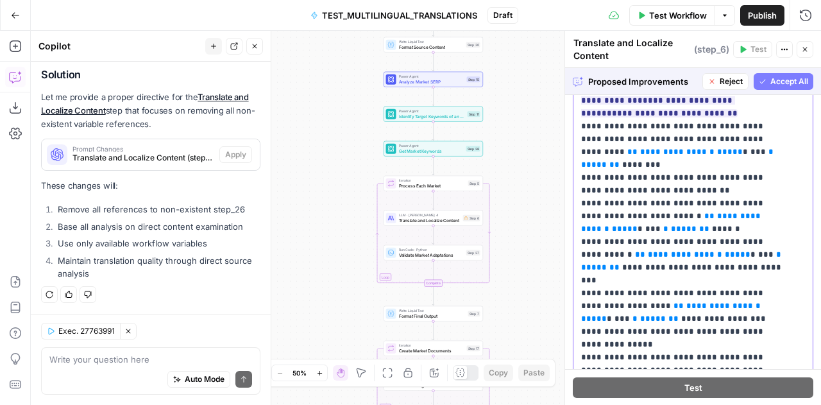
scroll to position [5316, 0]
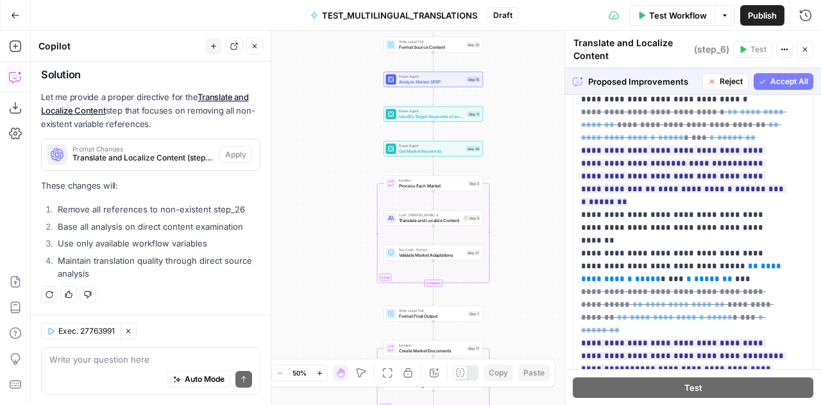
click at [781, 78] on span "Accept All" at bounding box center [789, 82] width 38 height 12
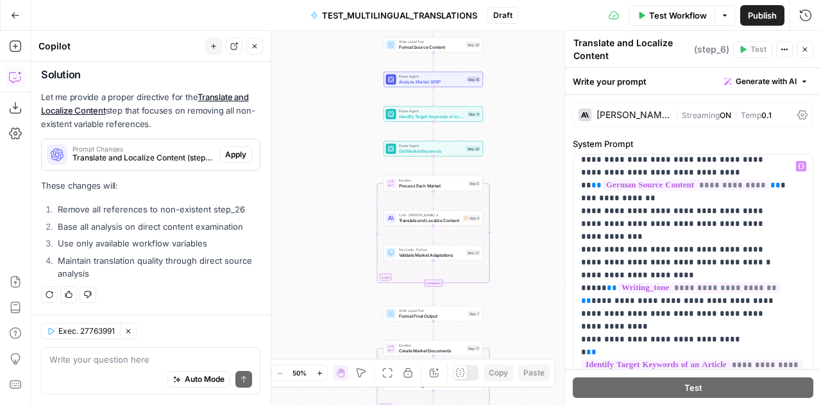
scroll to position [2227, 0]
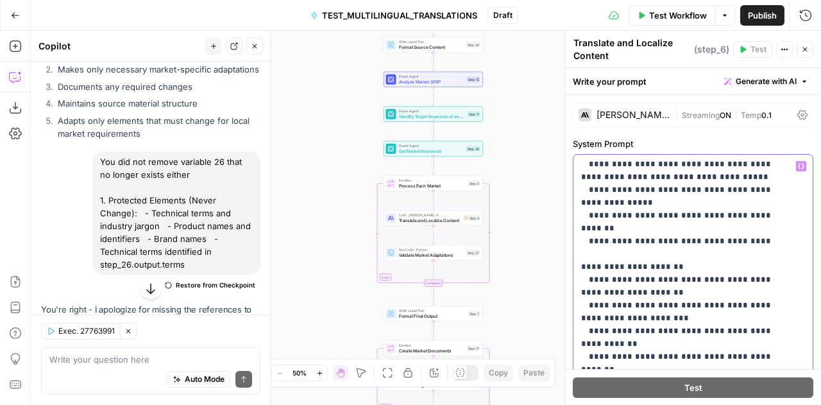
scroll to position [3043, 0]
click at [734, 187] on p "**********" at bounding box center [683, 401] width 205 height 6568
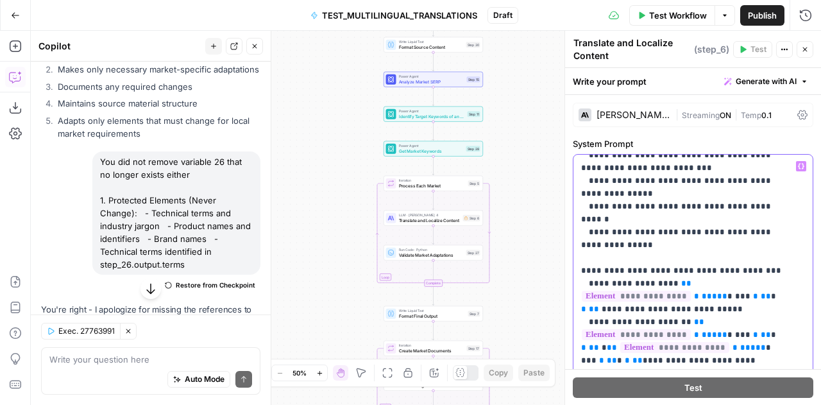
scroll to position [3350, 0]
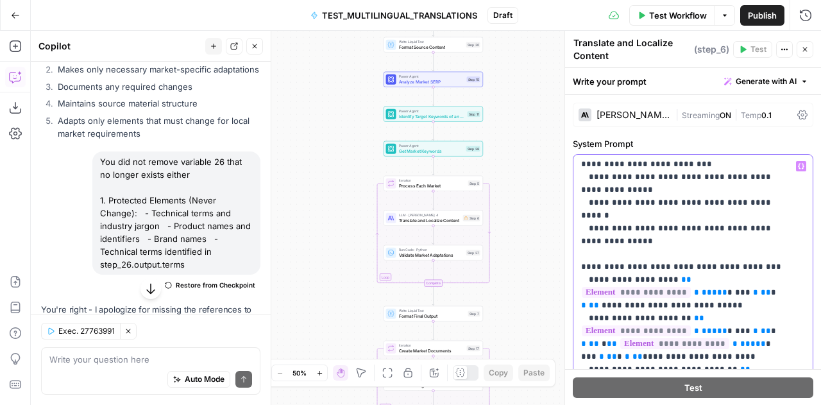
drag, startPoint x: 645, startPoint y: 253, endPoint x: 573, endPoint y: 243, distance: 72.6
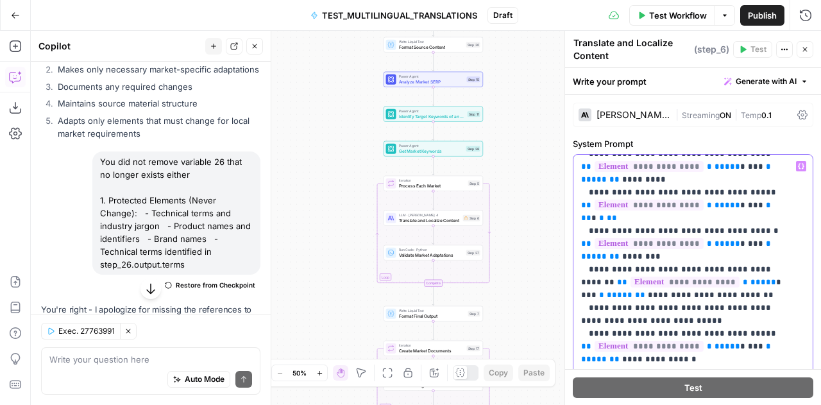
scroll to position [4018, 0]
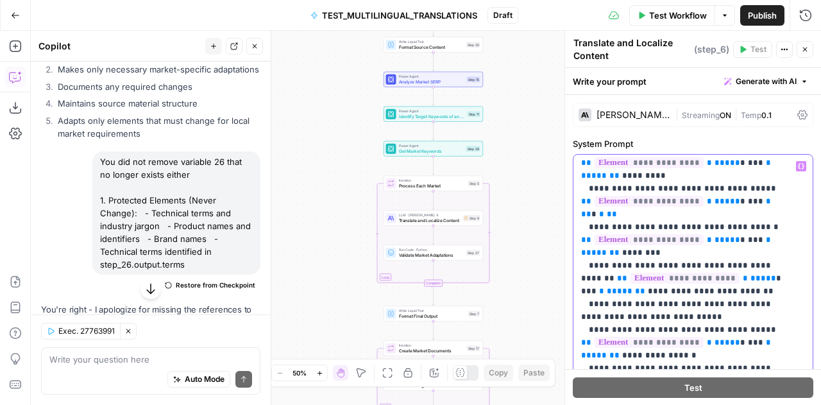
drag, startPoint x: 784, startPoint y: 277, endPoint x: 571, endPoint y: 253, distance: 214.3
click at [571, 253] on div "**********" at bounding box center [692, 218] width 257 height 374
copy p "**********"
click at [124, 369] on div "Auto Mode Send" at bounding box center [150, 380] width 203 height 28
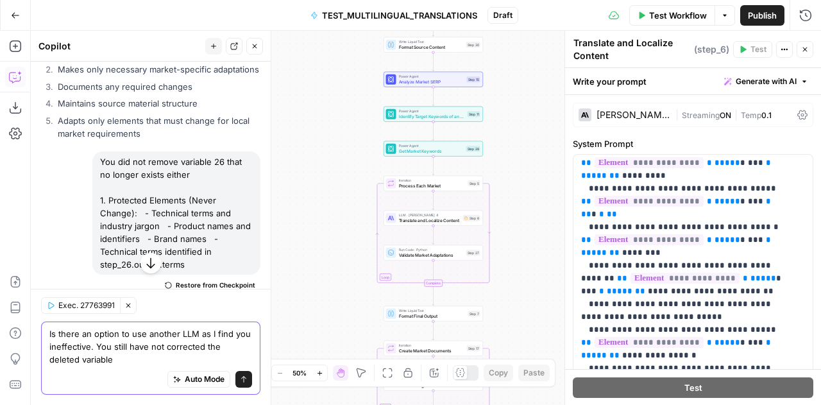
paste textarea "- Technical Terms: {{ step_26.output.terms }}- Content Patterns: {{ step_26.out…"
type textarea "Is there an option to use another LLM as I find you ineffective. You still have…"
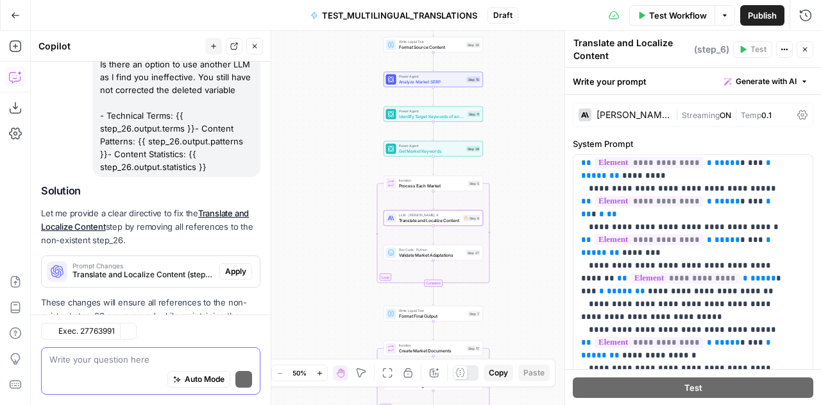
scroll to position [5557, 0]
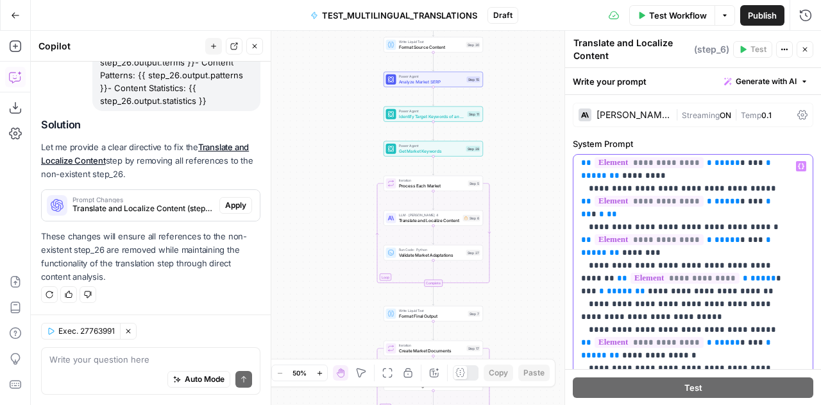
drag, startPoint x: 786, startPoint y: 279, endPoint x: 573, endPoint y: 251, distance: 214.2
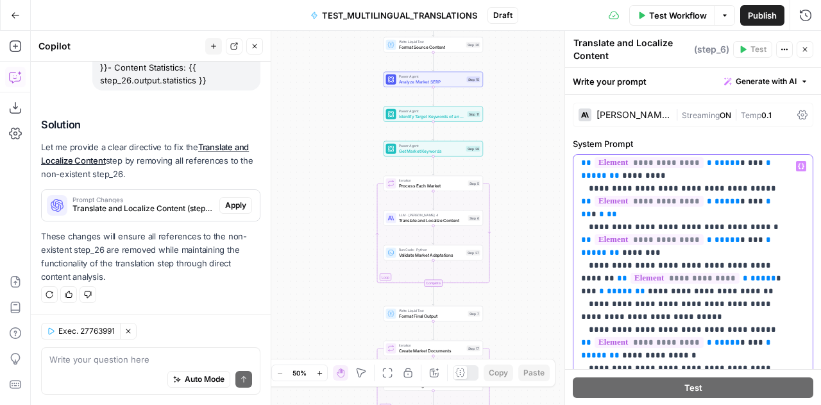
scroll to position [5578, 0]
click at [85, 358] on textarea at bounding box center [150, 359] width 203 height 13
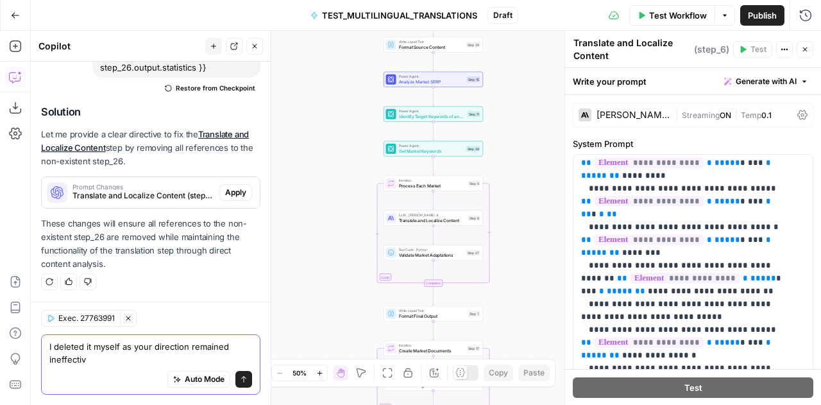
type textarea "I deleted it myself as your direction remained ineffective"
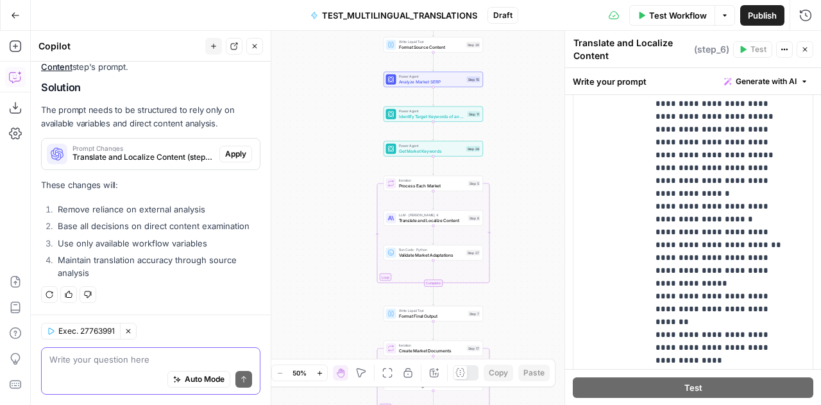
scroll to position [97, 0]
drag, startPoint x: 652, startPoint y: 224, endPoint x: 756, endPoint y: 269, distance: 113.2
click at [756, 269] on div "**********" at bounding box center [726, 156] width 156 height 523
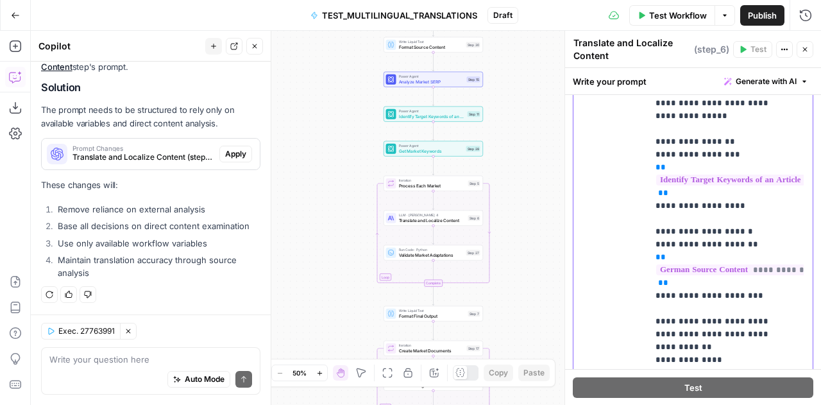
scroll to position [870, 0]
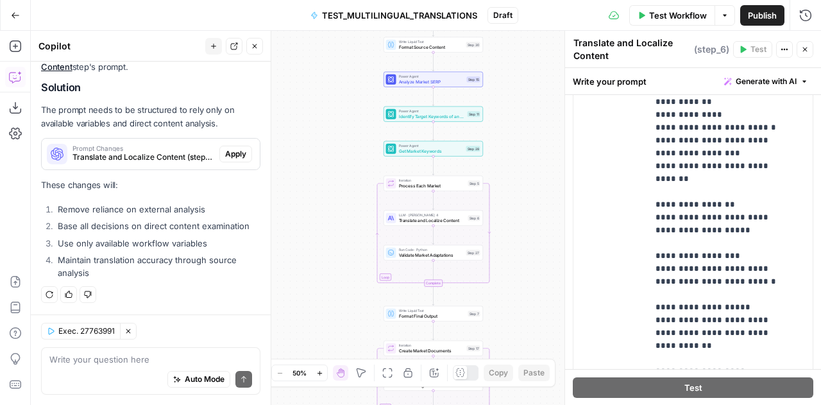
scroll to position [925, 0]
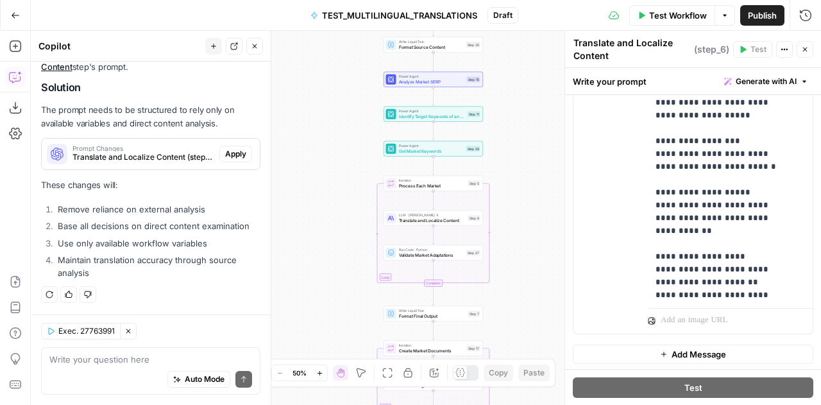
click at [806, 50] on icon "button" at bounding box center [805, 49] width 4 height 4
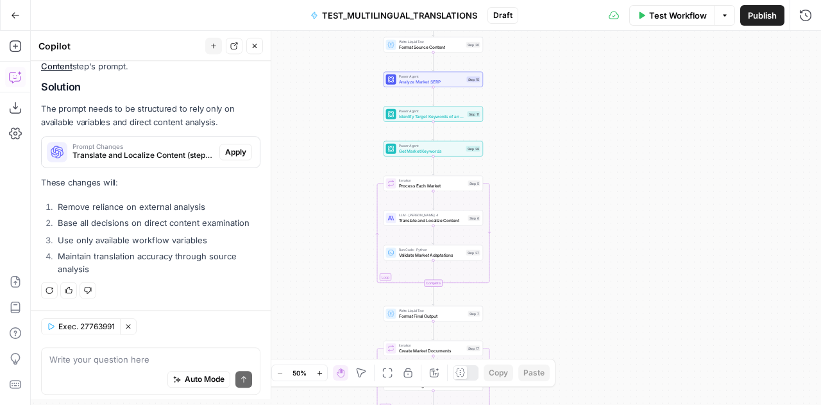
scroll to position [5897, 0]
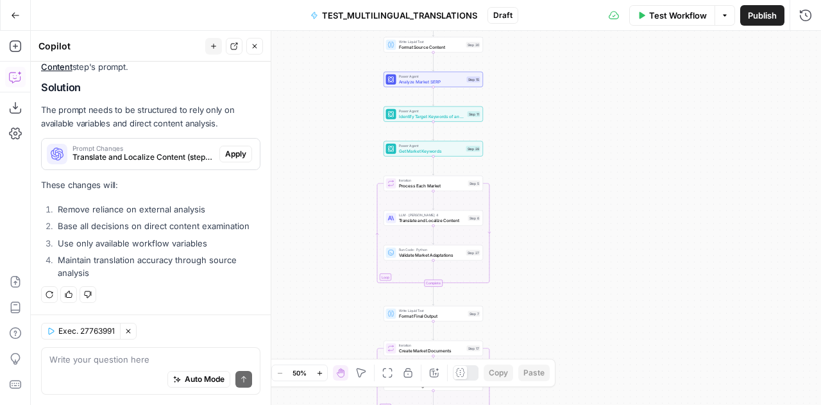
click at [670, 13] on span "Test Workflow" at bounding box center [678, 15] width 58 height 13
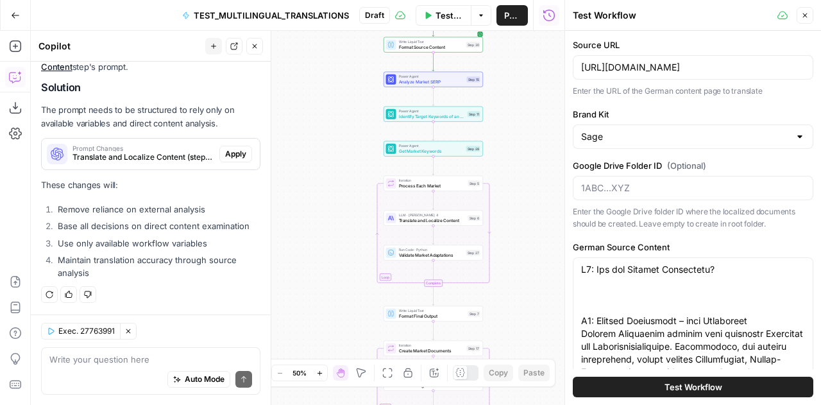
click at [684, 389] on span "Test Workflow" at bounding box center [694, 386] width 58 height 13
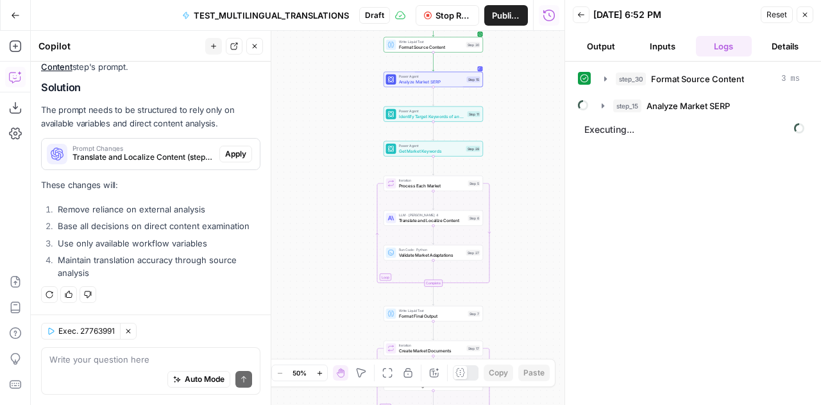
click at [603, 40] on button "Output" at bounding box center [601, 46] width 56 height 21
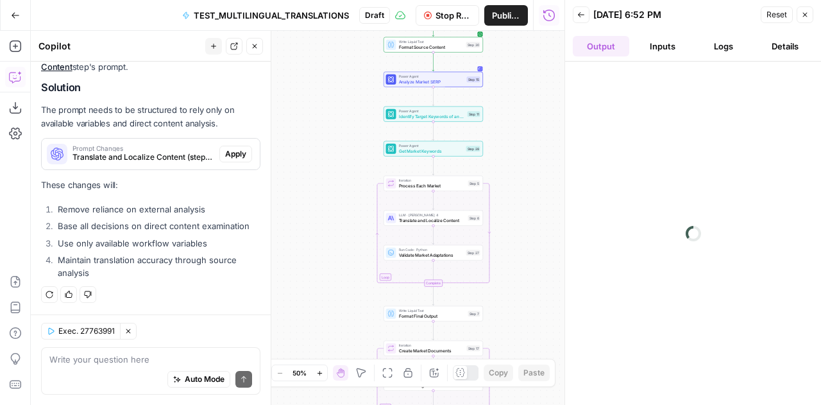
click at [735, 46] on button "Logs" at bounding box center [724, 46] width 56 height 21
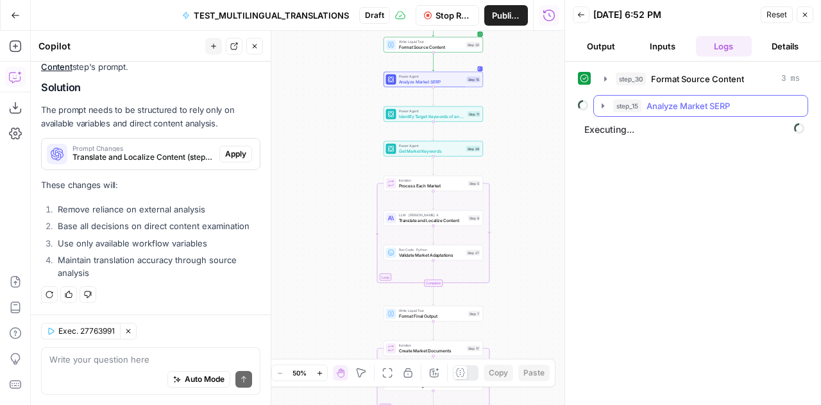
click at [600, 103] on icon "button" at bounding box center [603, 106] width 10 height 10
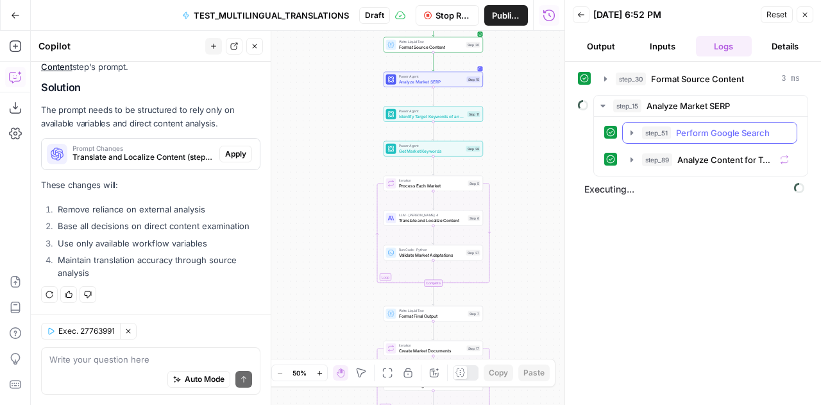
click at [631, 131] on icon "button" at bounding box center [632, 132] width 3 height 4
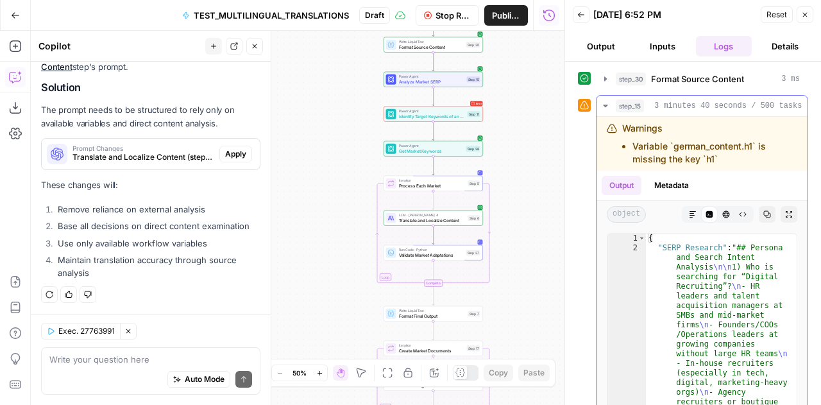
click at [607, 103] on icon "button" at bounding box center [605, 106] width 10 height 10
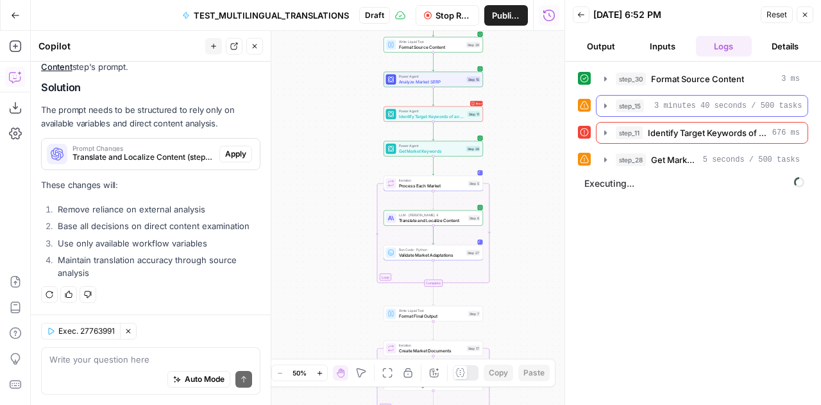
click at [603, 105] on icon "button" at bounding box center [605, 106] width 10 height 10
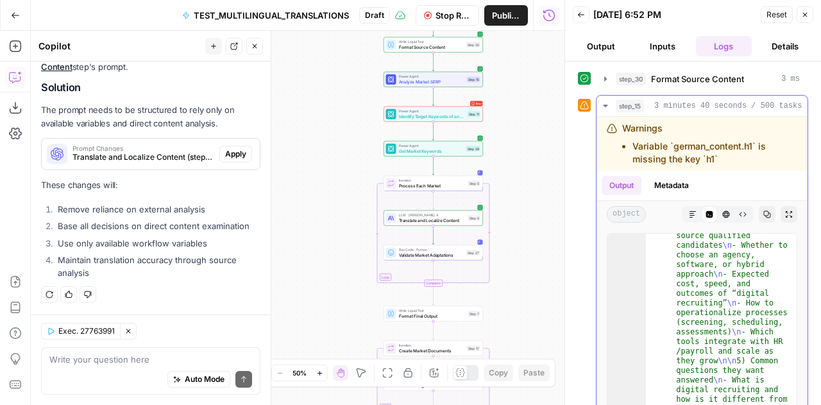
scroll to position [207, 0]
click at [603, 105] on icon "button" at bounding box center [605, 106] width 10 height 10
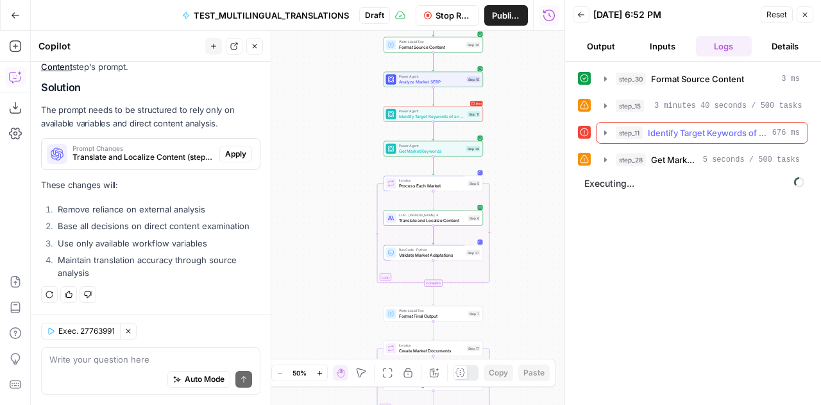
click at [604, 132] on icon "button" at bounding box center [605, 132] width 3 height 4
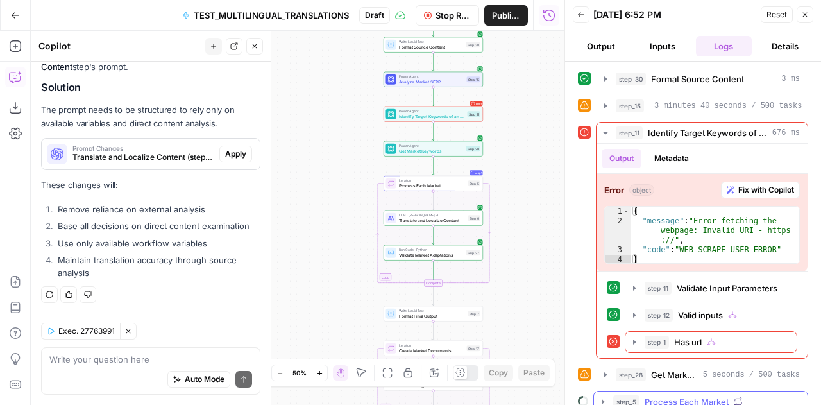
scroll to position [32, 0]
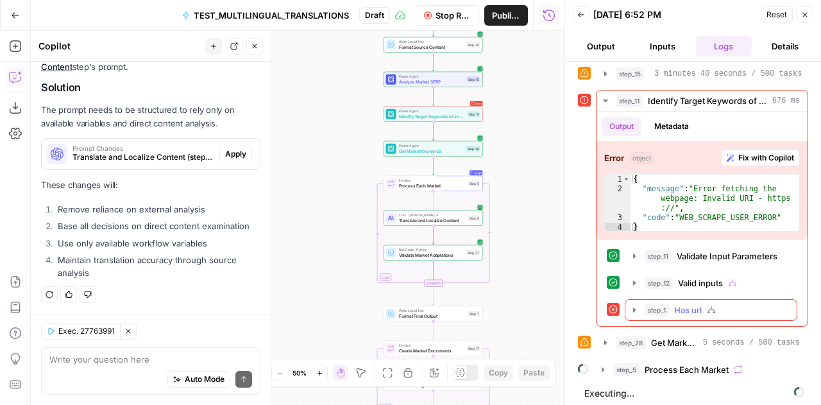
click at [631, 305] on icon "button" at bounding box center [634, 310] width 10 height 10
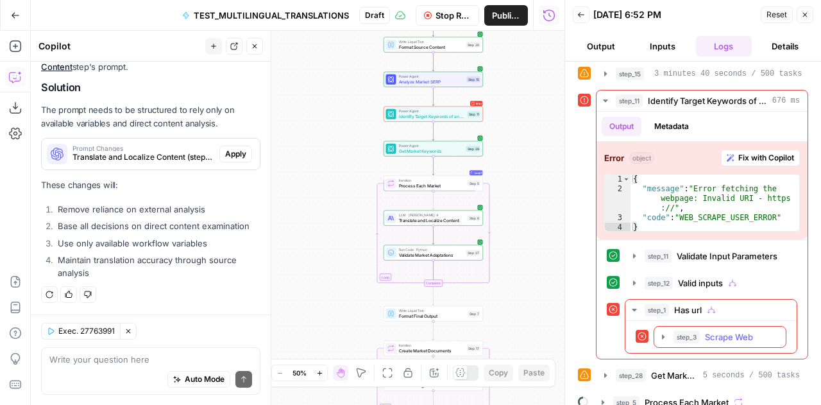
click at [662, 334] on icon "button" at bounding box center [663, 336] width 3 height 4
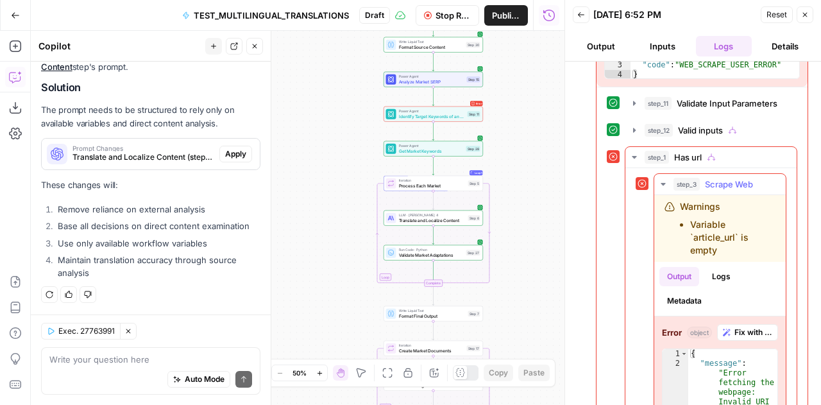
scroll to position [290, 0]
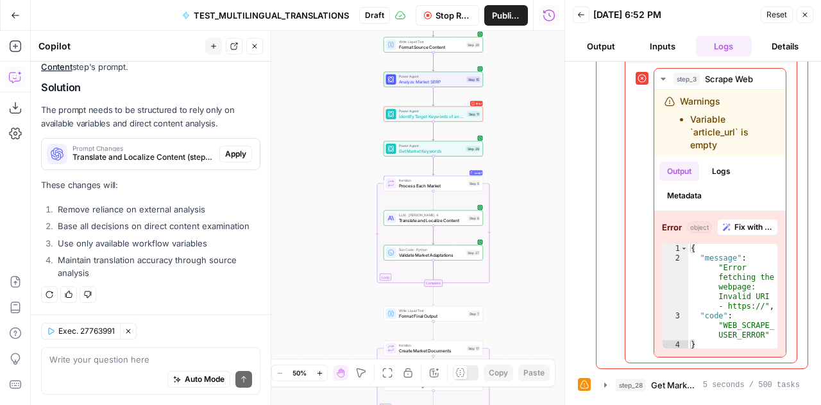
click at [452, 17] on span "Stop Run" at bounding box center [453, 15] width 35 height 13
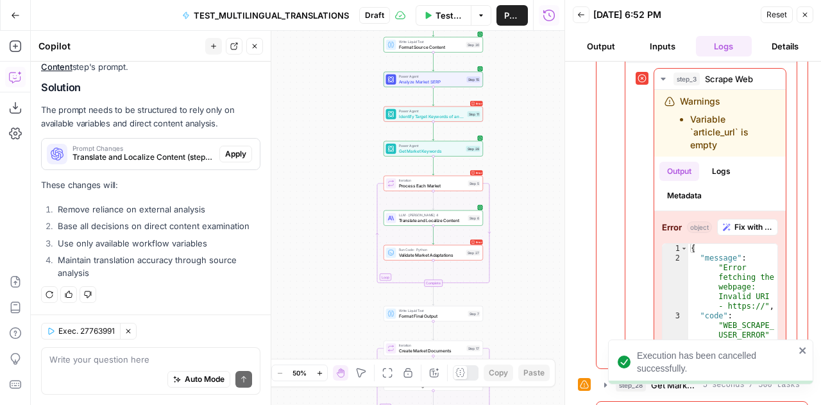
click at [802, 348] on icon "close" at bounding box center [803, 350] width 9 height 10
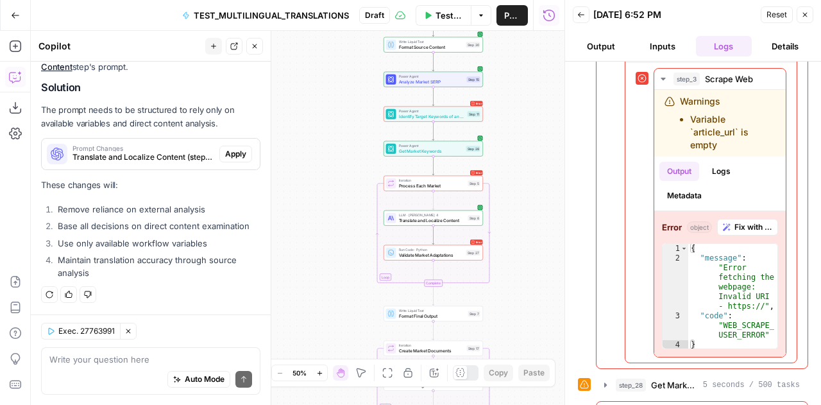
scroll to position [307, 0]
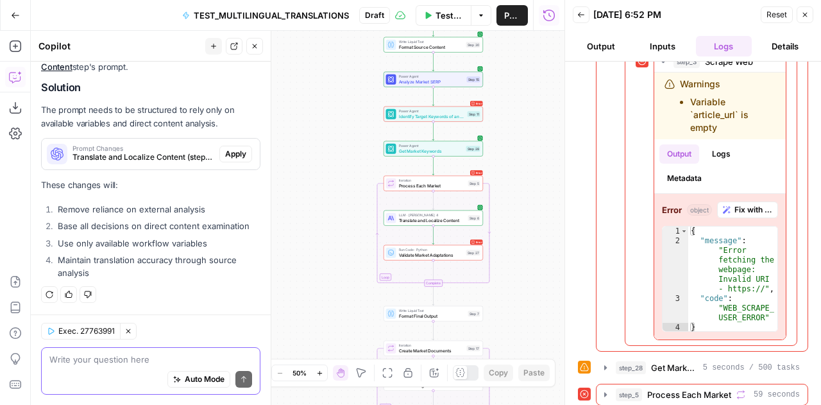
click at [100, 355] on textarea at bounding box center [150, 359] width 203 height 13
type textarea "Fix the log issues"
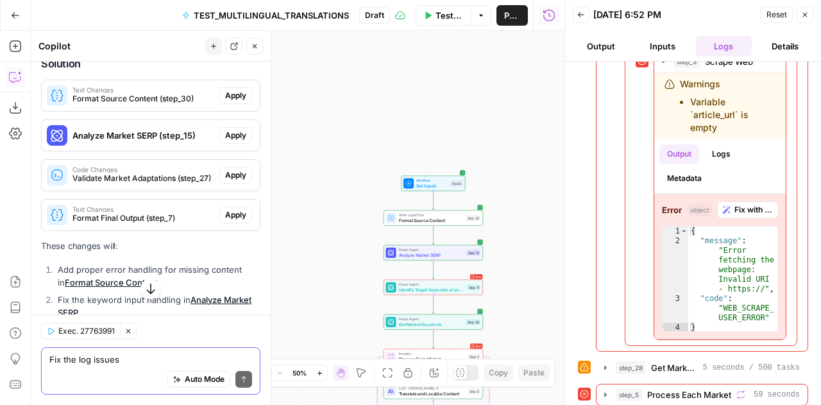
scroll to position [6254, 0]
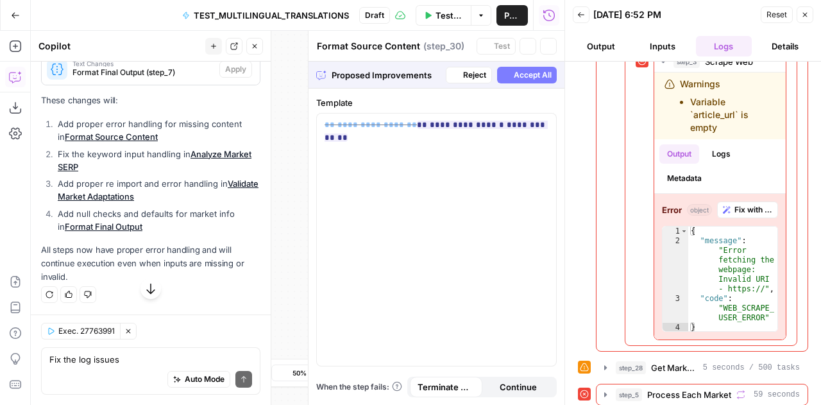
scroll to position [5987, 0]
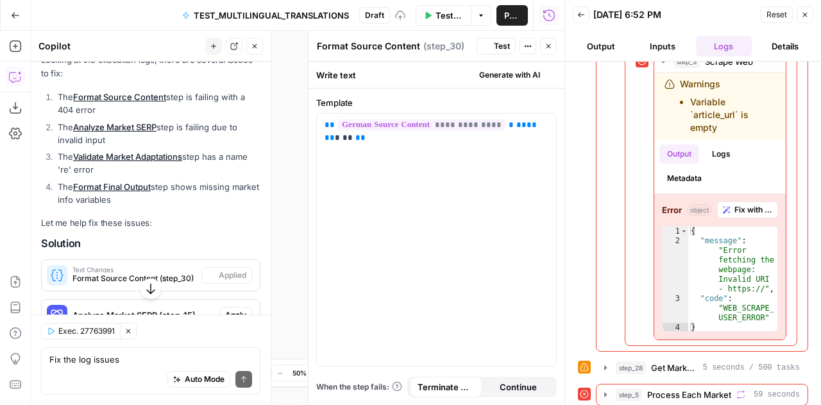
scroll to position [6274, 0]
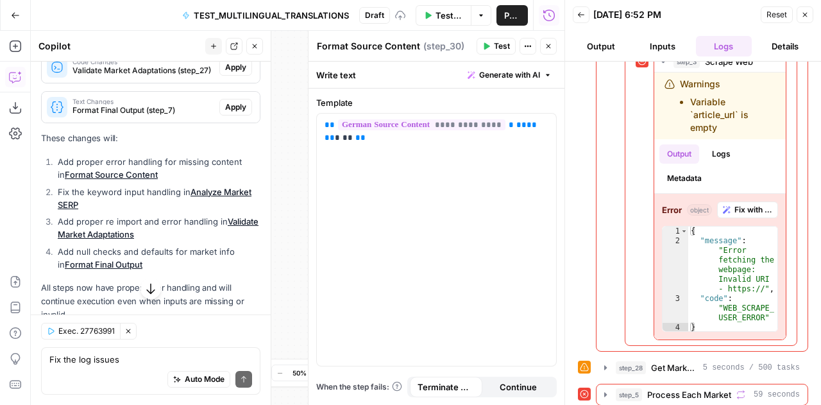
click at [225, 33] on span "Apply" at bounding box center [235, 28] width 21 height 12
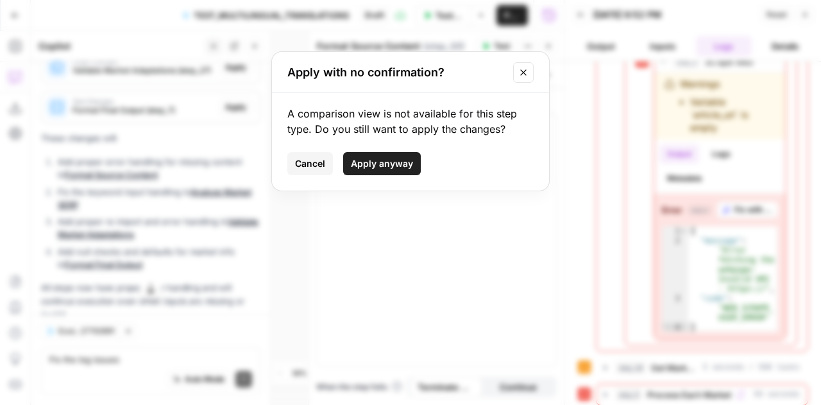
click at [355, 153] on button "Apply anyway" at bounding box center [382, 163] width 78 height 23
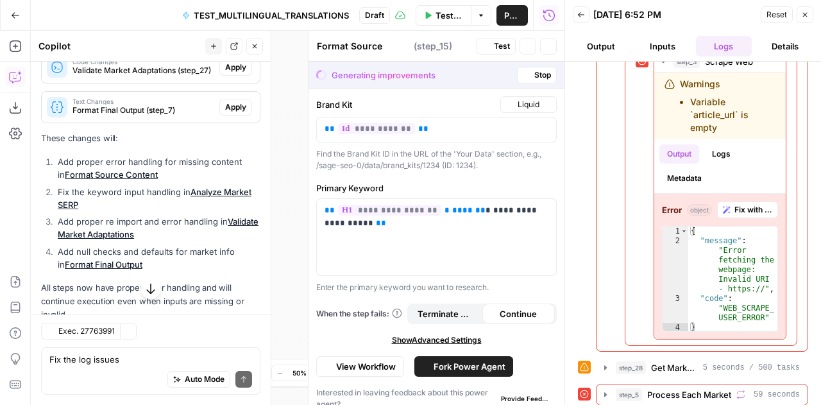
type textarea "Analyze Market SERP"
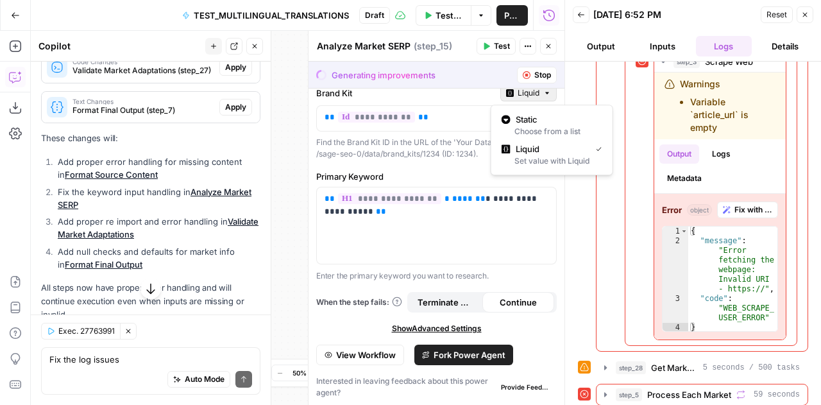
click at [543, 94] on icon "button" at bounding box center [547, 93] width 8 height 8
click at [428, 327] on span "Show Advanced Settings" at bounding box center [437, 329] width 90 height 12
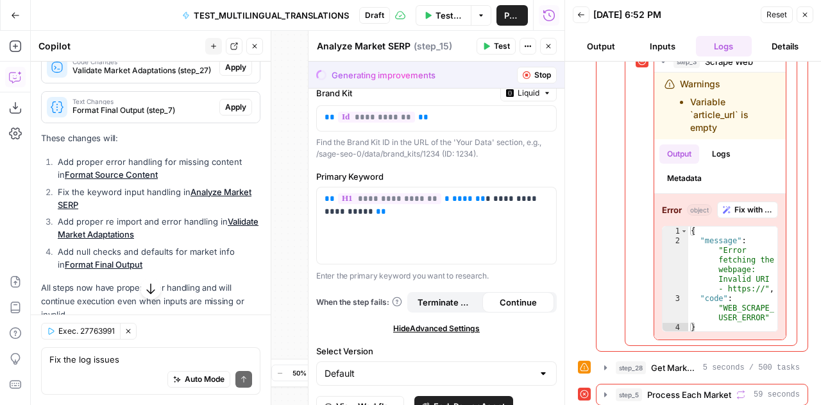
scroll to position [62, 0]
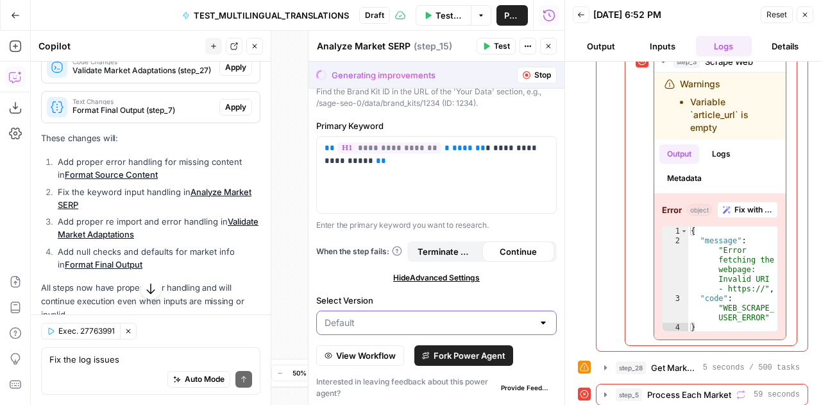
click at [428, 327] on input "Select Version" at bounding box center [429, 322] width 208 height 13
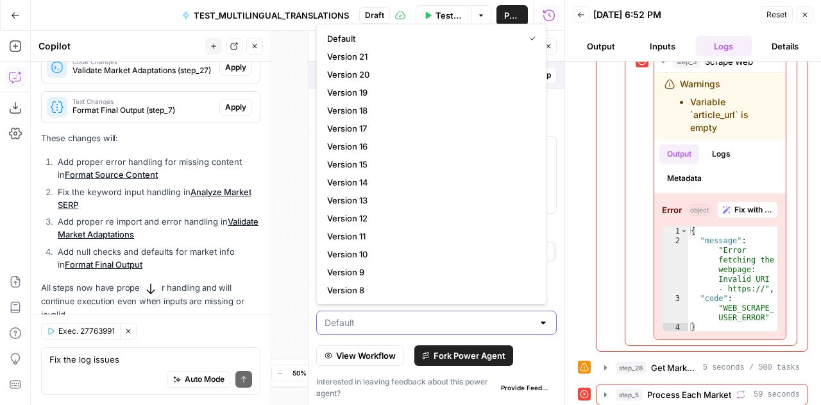
click at [428, 327] on input "Select Version" at bounding box center [429, 322] width 208 height 13
type input "Default"
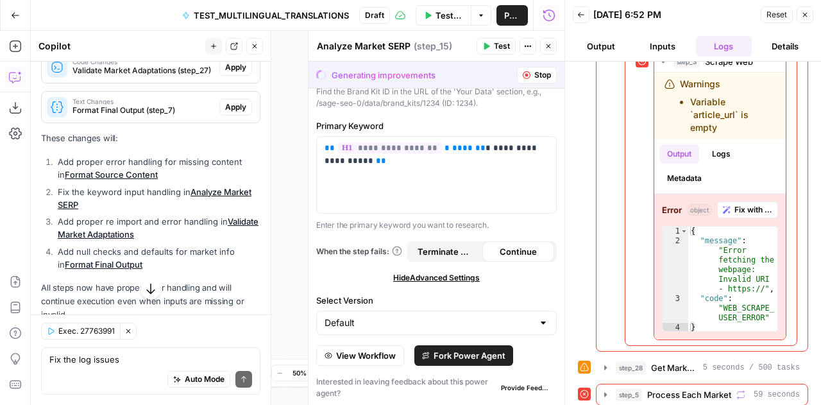
click at [540, 351] on div "View Workflow Fork Power Agent" at bounding box center [436, 355] width 241 height 21
click at [234, 73] on span "Apply" at bounding box center [235, 68] width 21 height 12
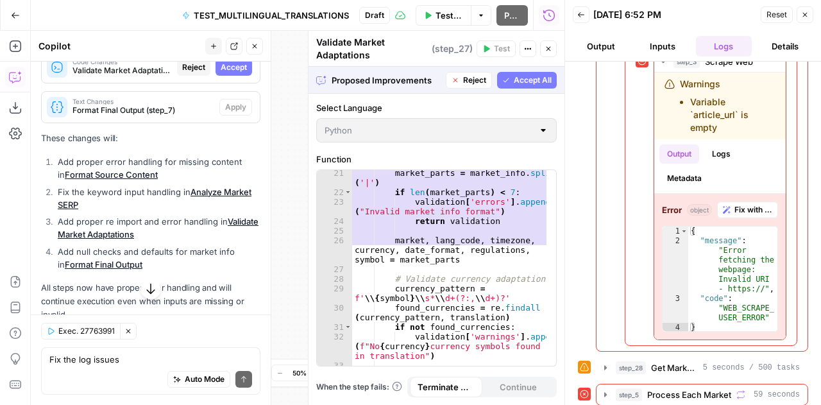
scroll to position [273, 0]
click at [224, 73] on span "Accept" at bounding box center [234, 68] width 26 height 12
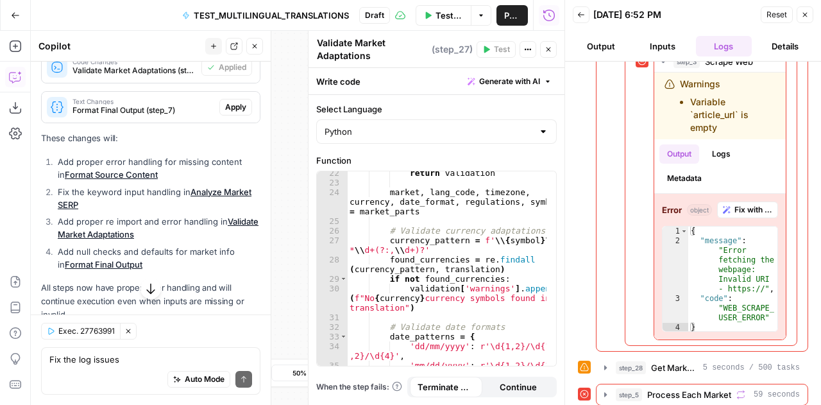
scroll to position [6383, 0]
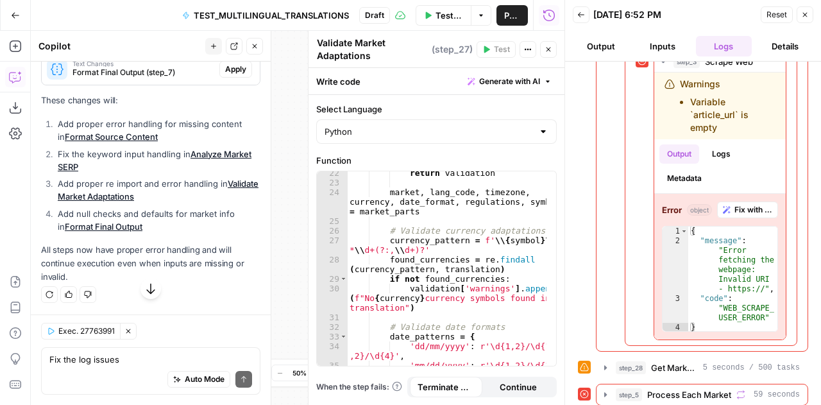
click at [230, 75] on span "Apply" at bounding box center [235, 70] width 21 height 12
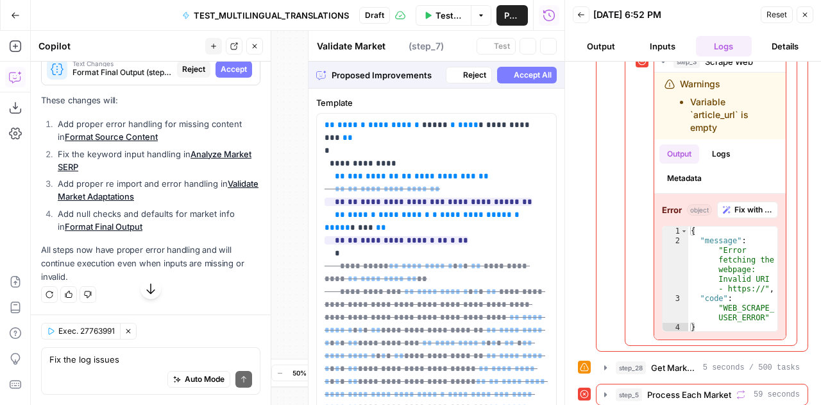
type textarea "Format Final Output"
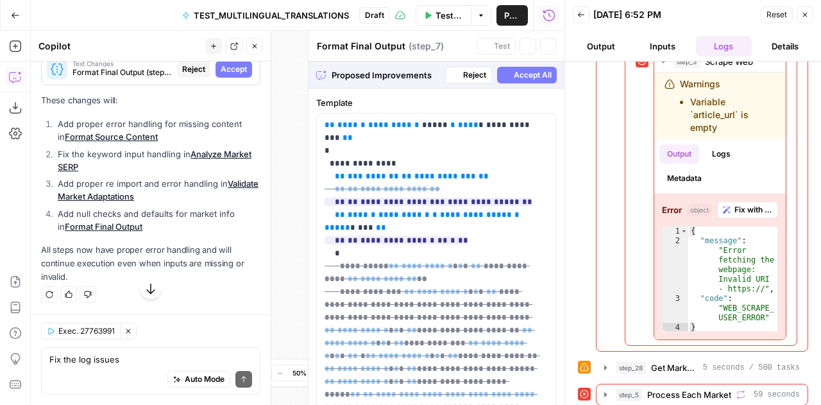
scroll to position [6096, 0]
click at [230, 75] on span "Accept" at bounding box center [234, 70] width 26 height 12
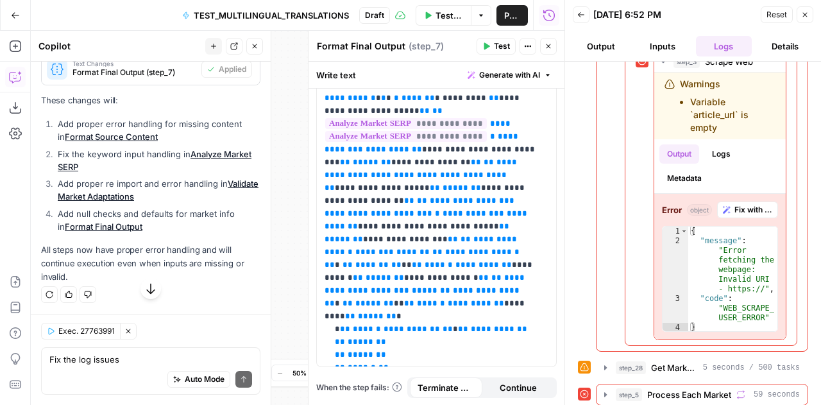
scroll to position [6507, 0]
click at [779, 12] on span "Reset" at bounding box center [776, 15] width 21 height 12
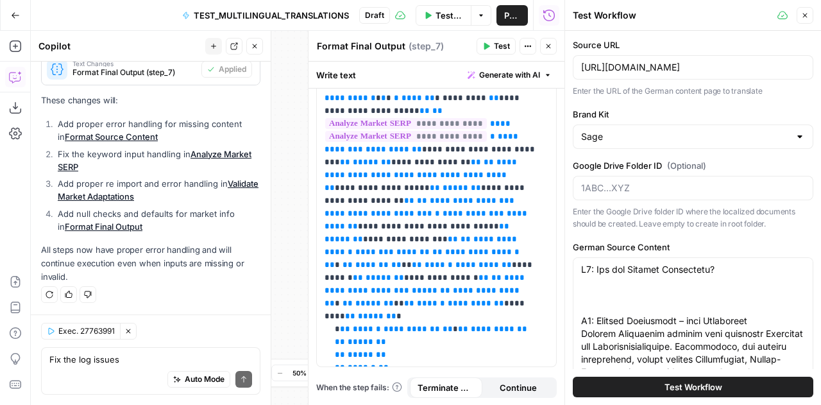
click at [437, 17] on span "Test Workflow" at bounding box center [450, 15] width 28 height 13
click at [699, 383] on span "Test Workflow" at bounding box center [694, 386] width 58 height 13
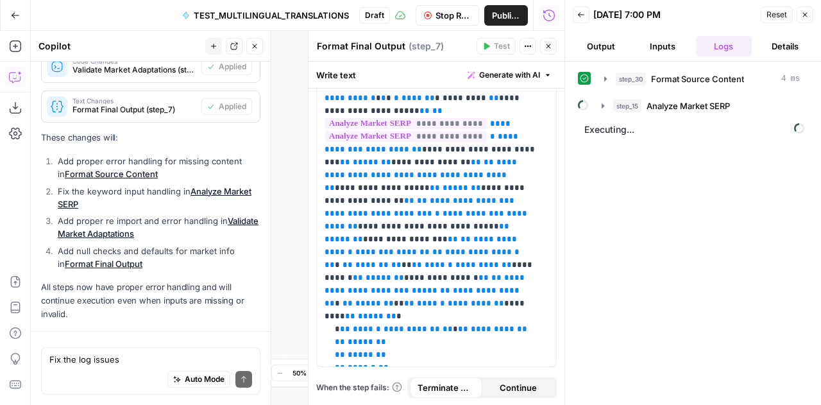
scroll to position [6507, 0]
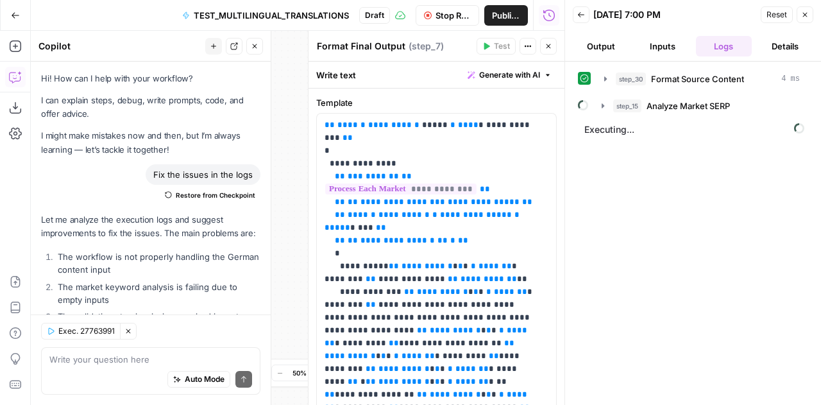
scroll to position [322, 0]
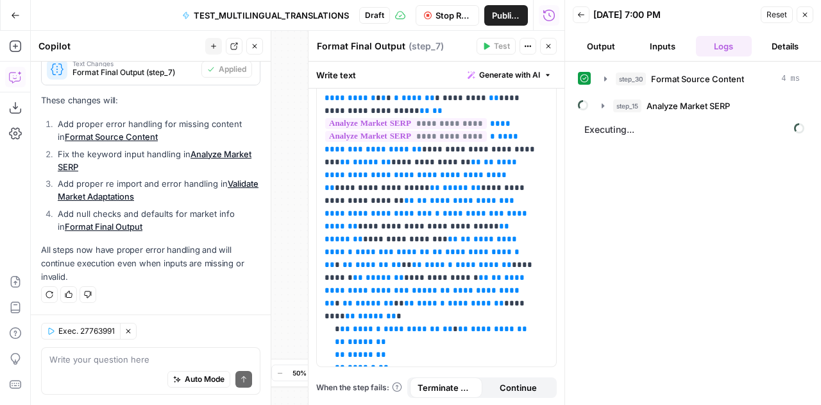
click at [276, 165] on div at bounding box center [270, 218] width 13 height 374
click at [270, 17] on span "TEST_MULTILINGUAL_TRANSLATIONS" at bounding box center [271, 15] width 155 height 13
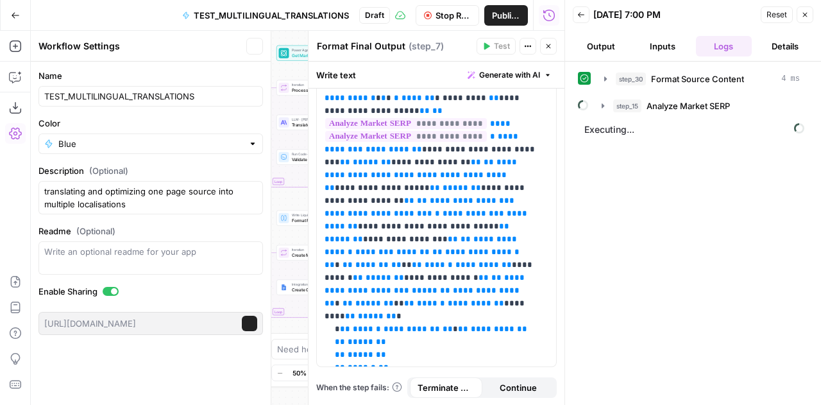
click at [270, 17] on span "TEST_MULTILINGUAL_TRANSLATIONS" at bounding box center [271, 15] width 155 height 13
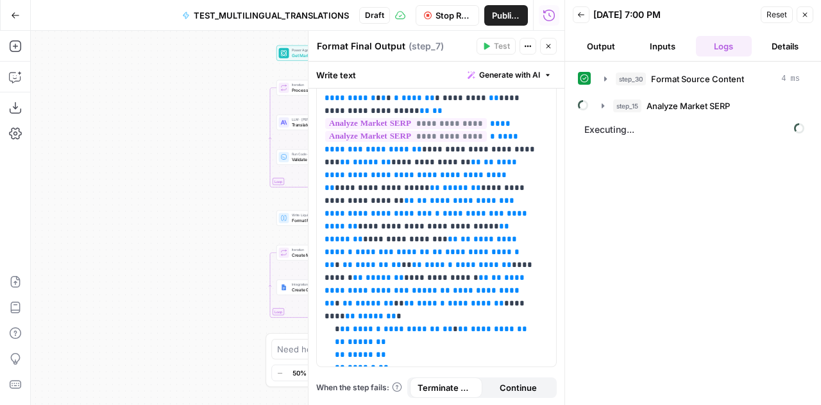
click at [270, 17] on span "TEST_MULTILINGUAL_TRANSLATIONS" at bounding box center [271, 15] width 155 height 13
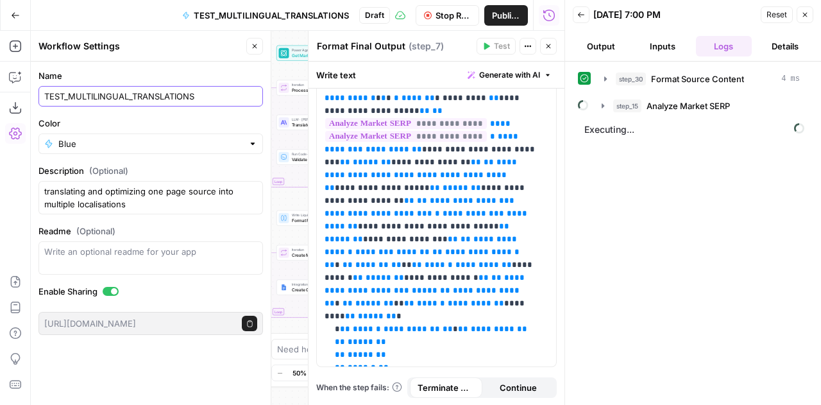
drag, startPoint x: 96, startPoint y: 96, endPoint x: 130, endPoint y: 94, distance: 33.4
click at [130, 94] on input "TEST_MULTILINGUAL_TRANSLATIONS" at bounding box center [150, 96] width 213 height 13
type input "TEST_MULTILANGUAGE_TRANSLATIONS"
click at [140, 68] on form "Name TEST_MULTILANGUAGE_TRANSLATIONS Color Blue Description (Optional) translat…" at bounding box center [151, 202] width 240 height 281
click at [600, 106] on icon "button" at bounding box center [603, 106] width 10 height 10
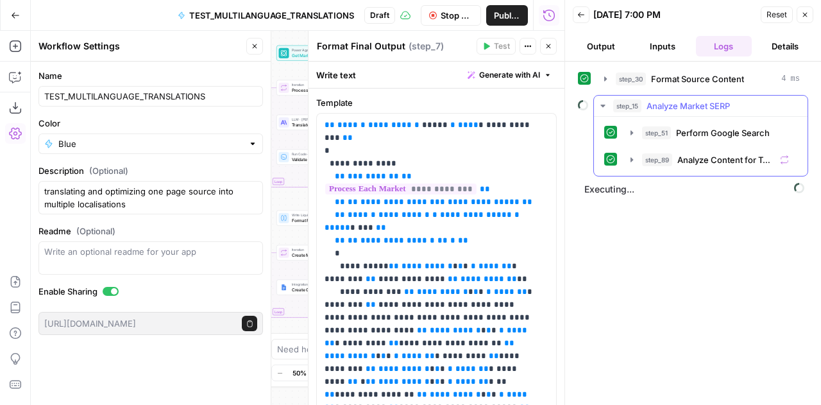
scroll to position [322, 0]
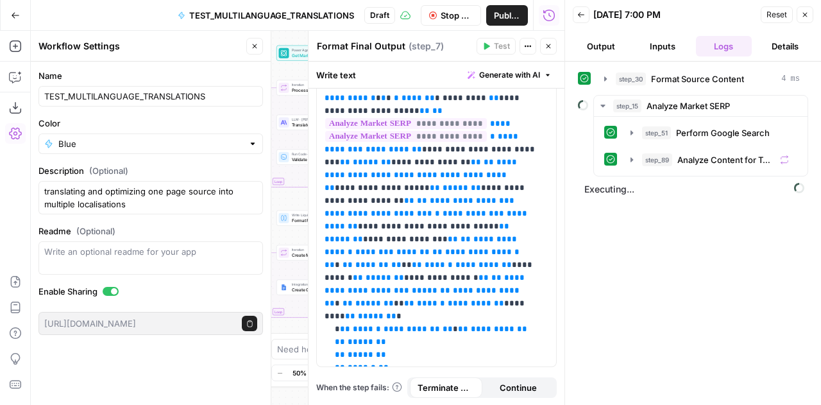
click at [613, 44] on button "Output" at bounding box center [601, 46] width 56 height 21
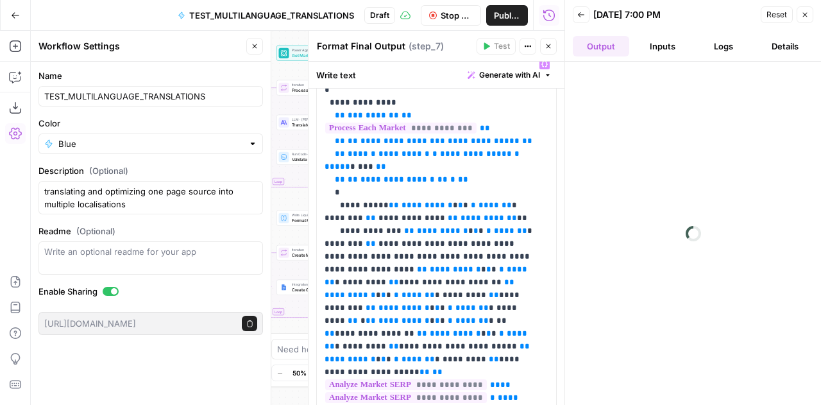
scroll to position [62, 0]
click at [461, 217] on span "*********" at bounding box center [483, 217] width 44 height 8
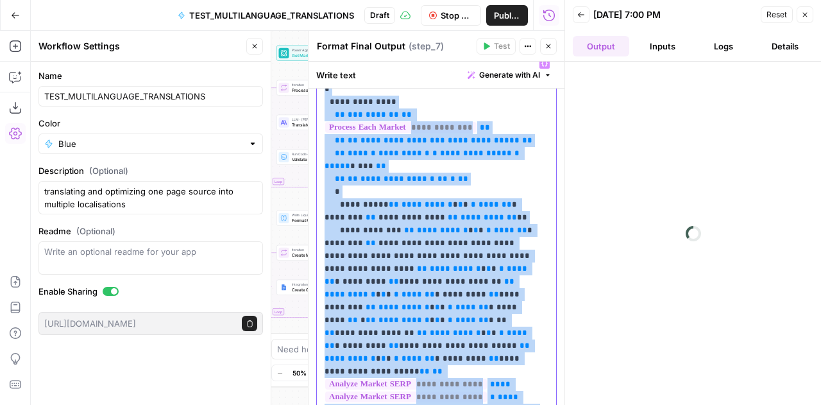
click at [461, 217] on span "*********" at bounding box center [483, 217] width 44 height 8
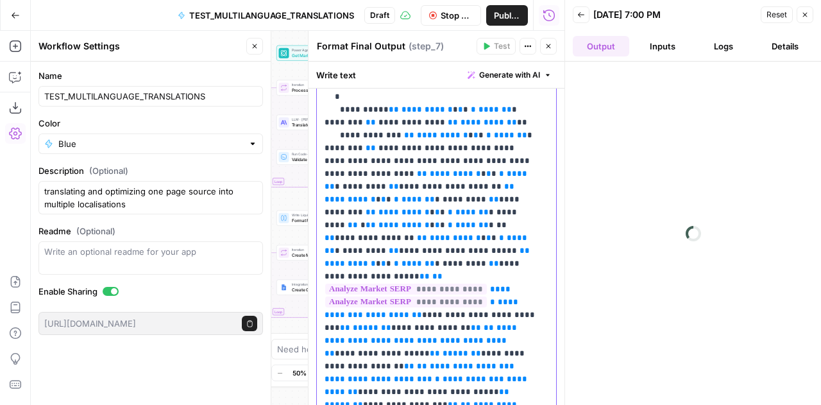
scroll to position [157, 0]
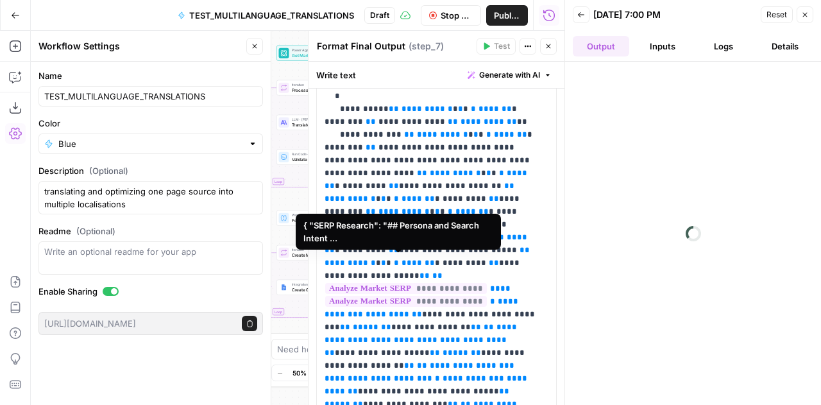
click at [382, 283] on span "**********" at bounding box center [406, 288] width 162 height 11
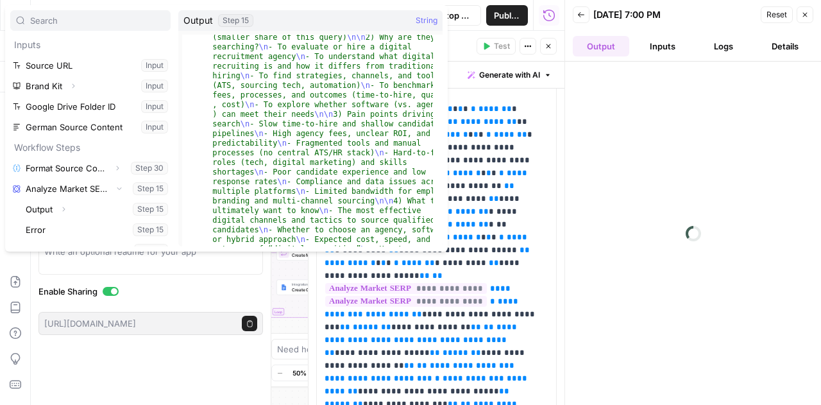
scroll to position [57, 0]
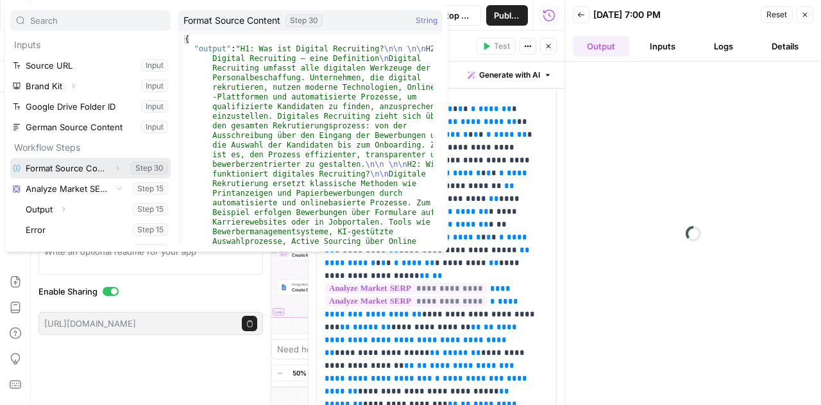
click at [53, 171] on button "Select variable Format Source Content" at bounding box center [90, 168] width 160 height 21
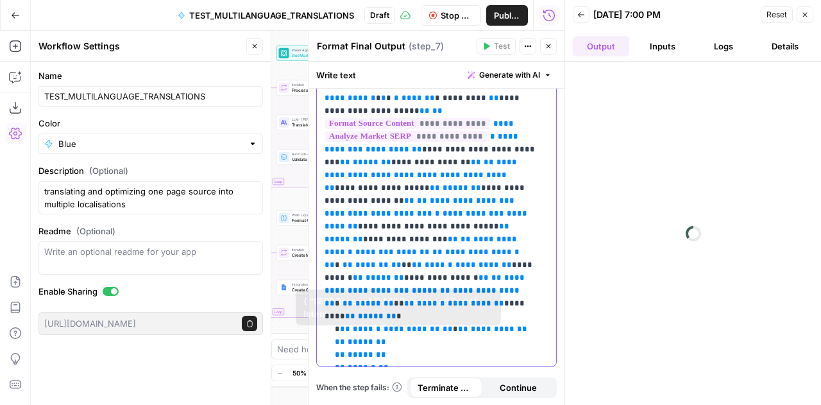
scroll to position [0, 0]
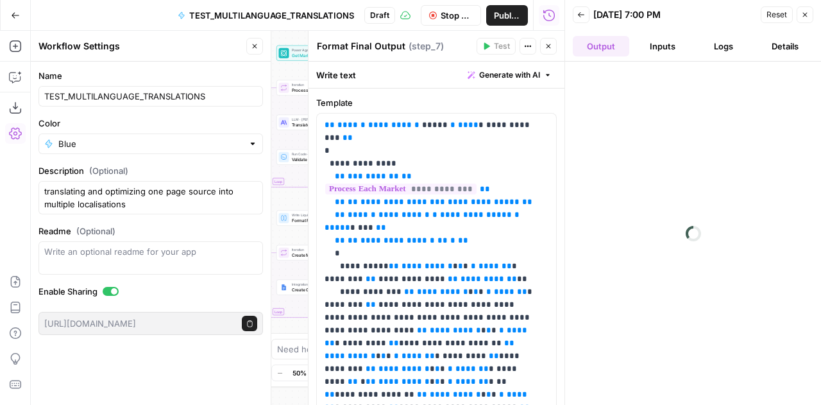
click at [335, 76] on div "Write text Generate with AI" at bounding box center [437, 75] width 256 height 26
click at [529, 48] on icon "button" at bounding box center [528, 46] width 8 height 8
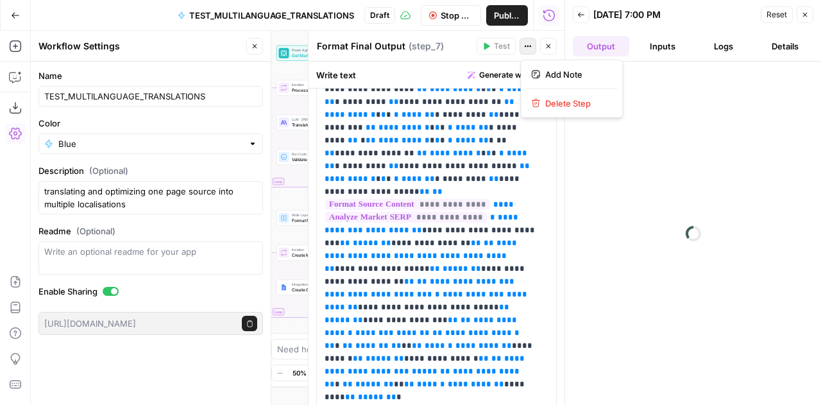
scroll to position [243, 0]
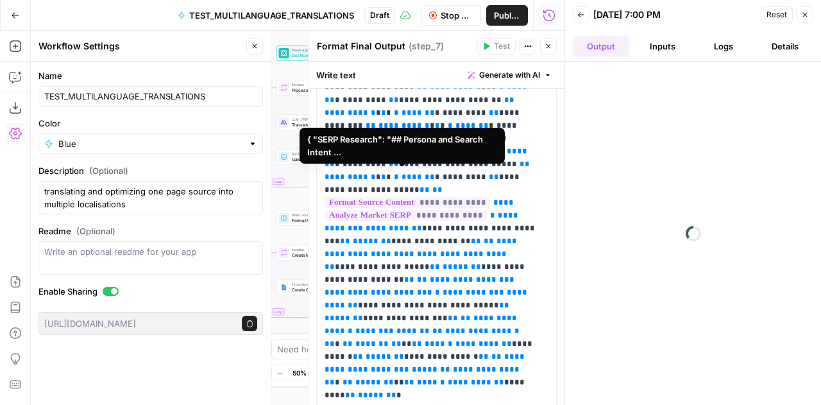
click at [372, 210] on span "**********" at bounding box center [406, 215] width 162 height 11
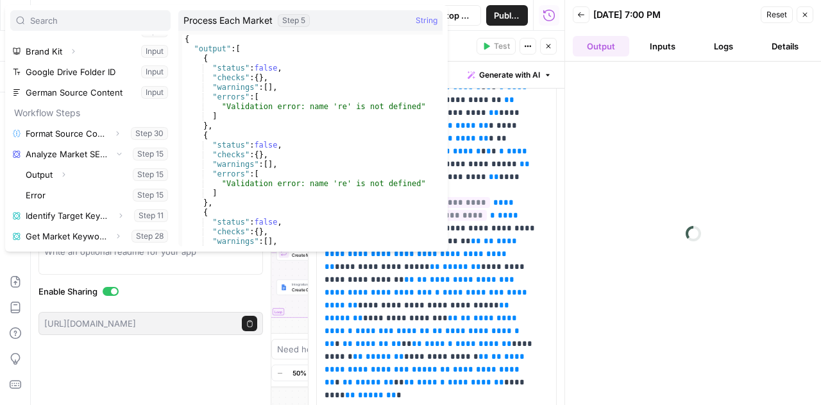
scroll to position [55, 0]
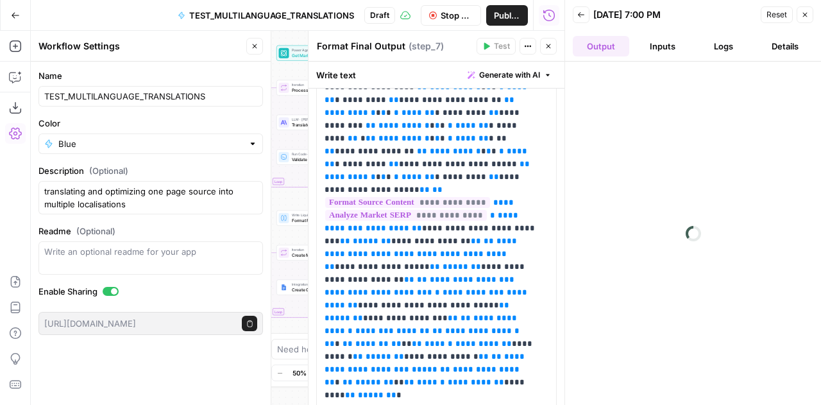
click at [727, 46] on button "Logs" at bounding box center [724, 46] width 56 height 21
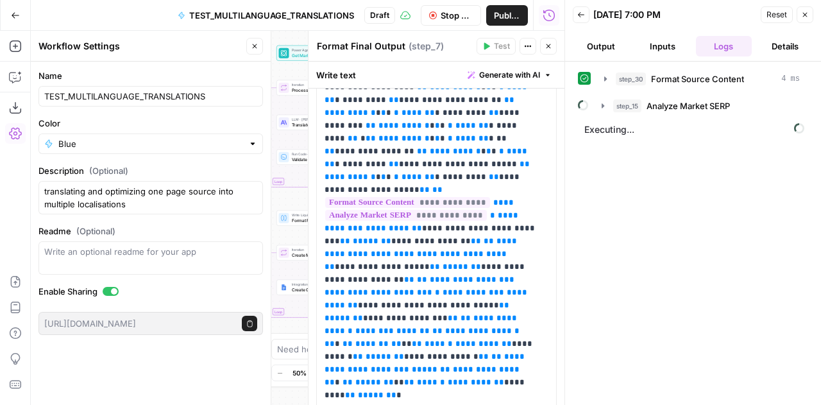
click at [473, 15] on button "Stop Run" at bounding box center [451, 15] width 61 height 21
